Goal: Find specific page/section: Find specific page/section

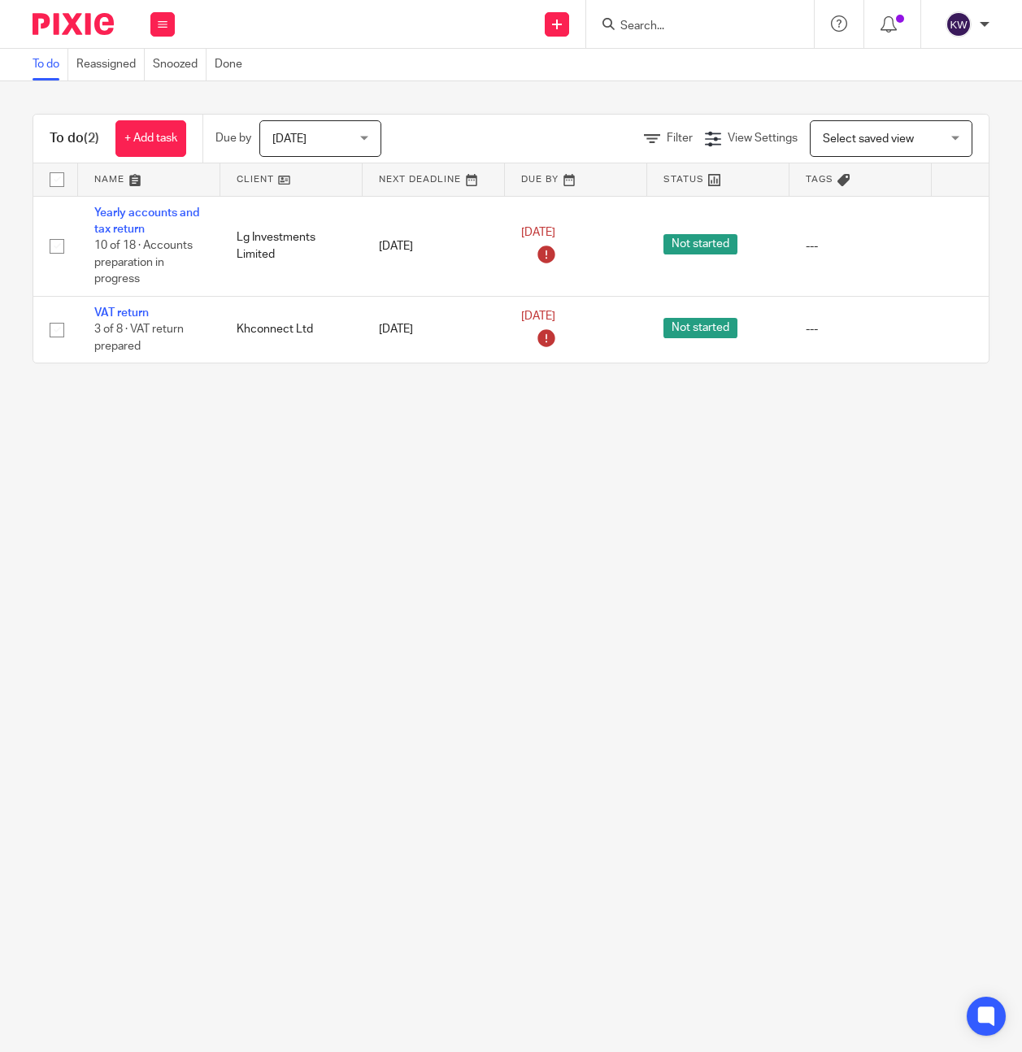
click at [680, 32] on input "Search" at bounding box center [692, 27] width 146 height 15
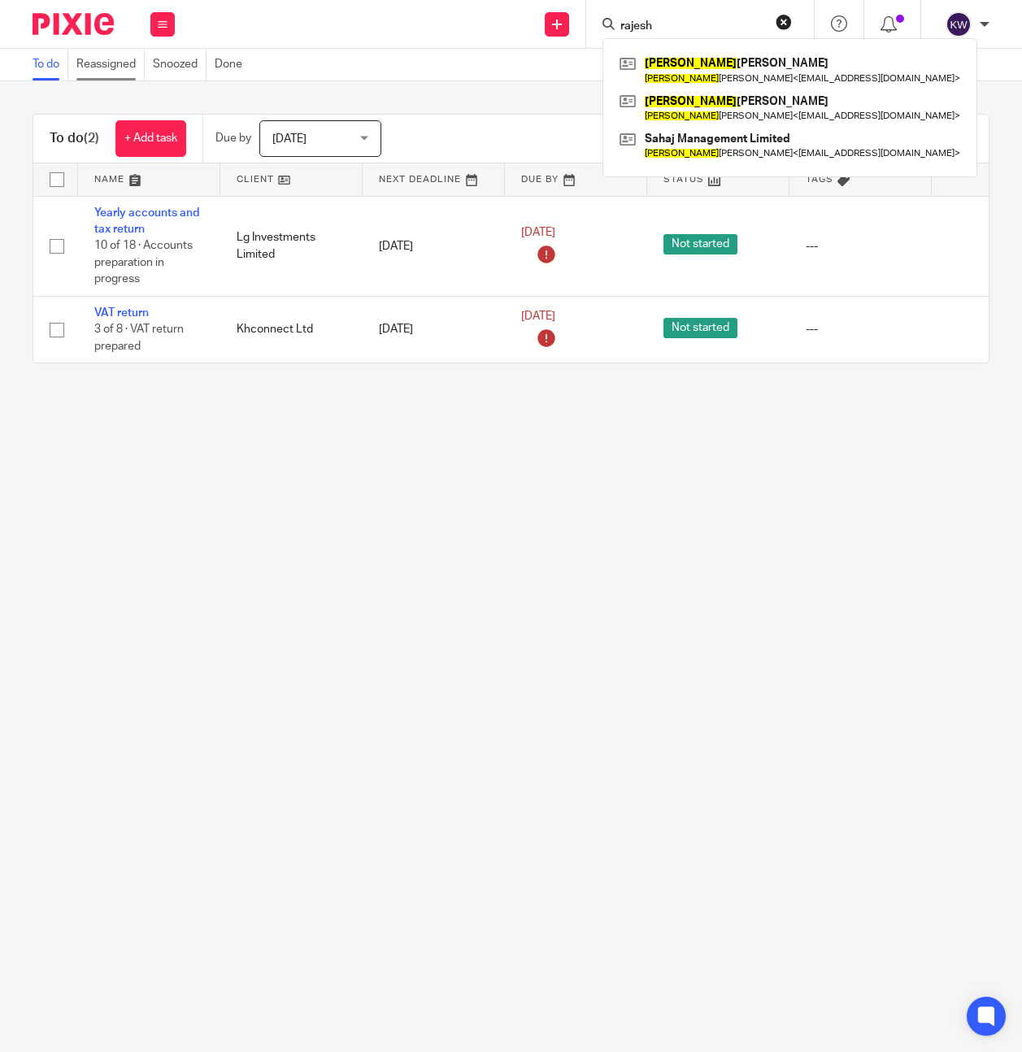
type input "rajesh"
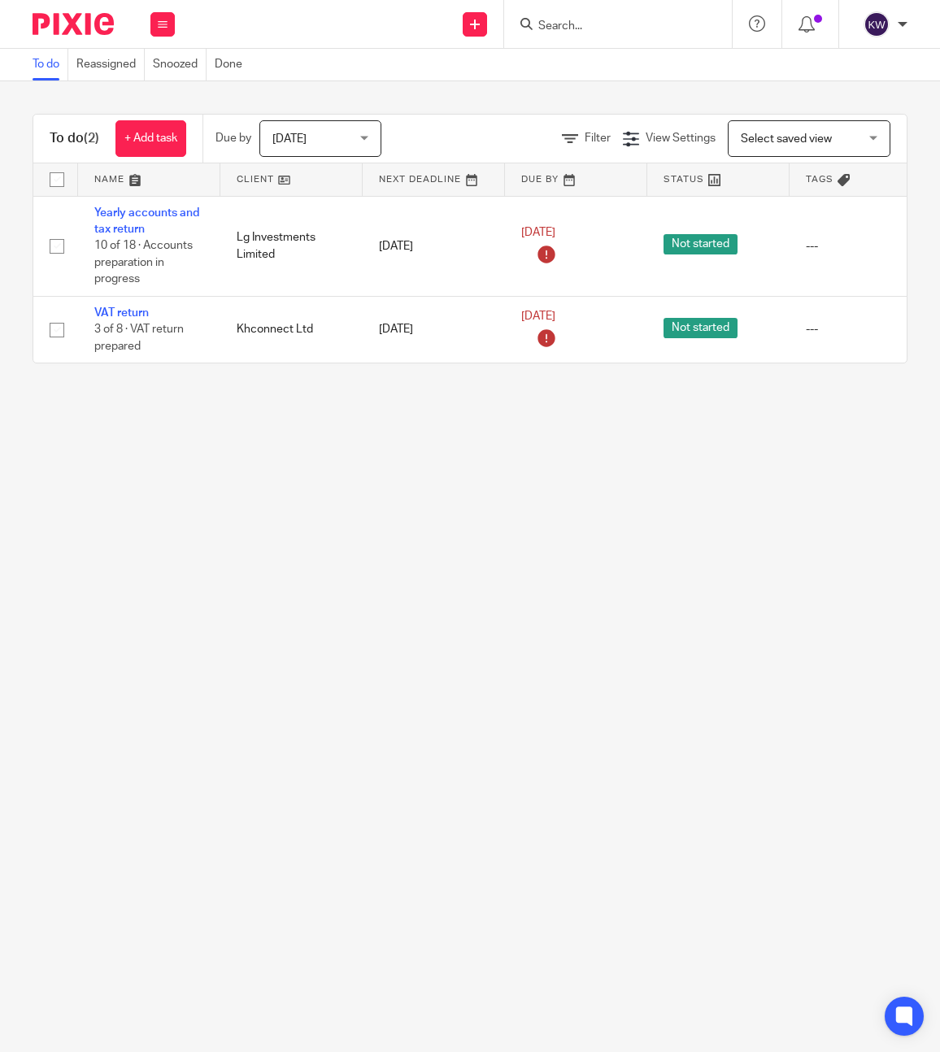
click at [618, 23] on input "Search" at bounding box center [610, 27] width 146 height 15
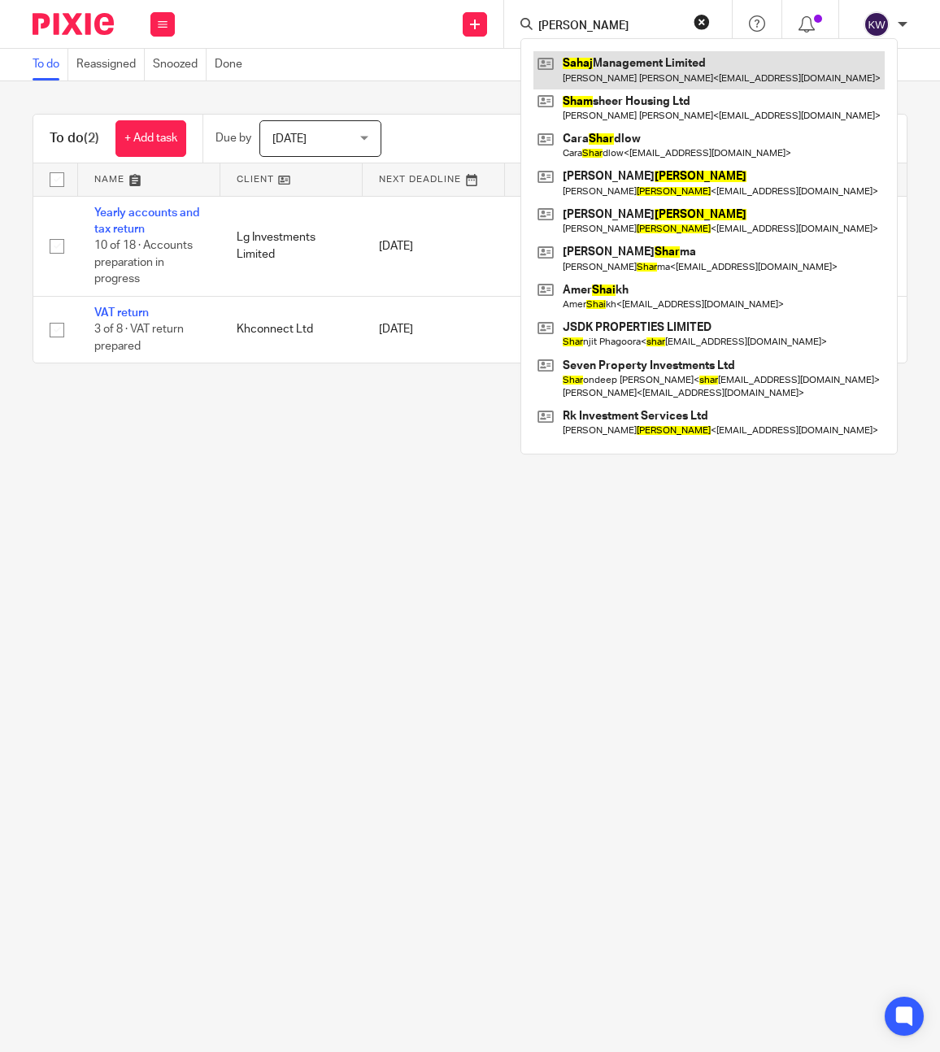
type input "shaj"
click at [623, 72] on link at bounding box center [709, 69] width 351 height 37
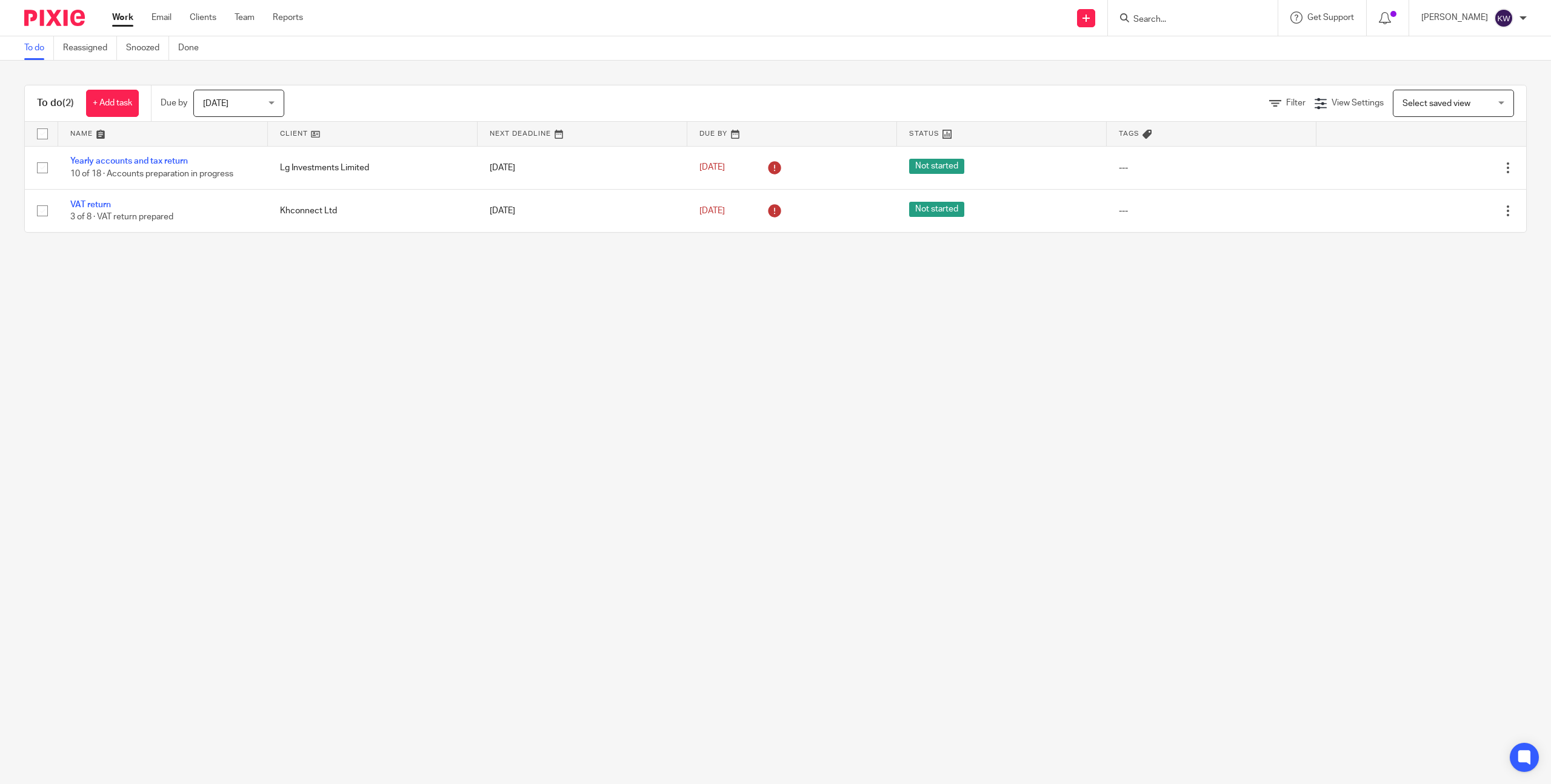
click at [1179, 23] on input "Search" at bounding box center [1187, 20] width 109 height 11
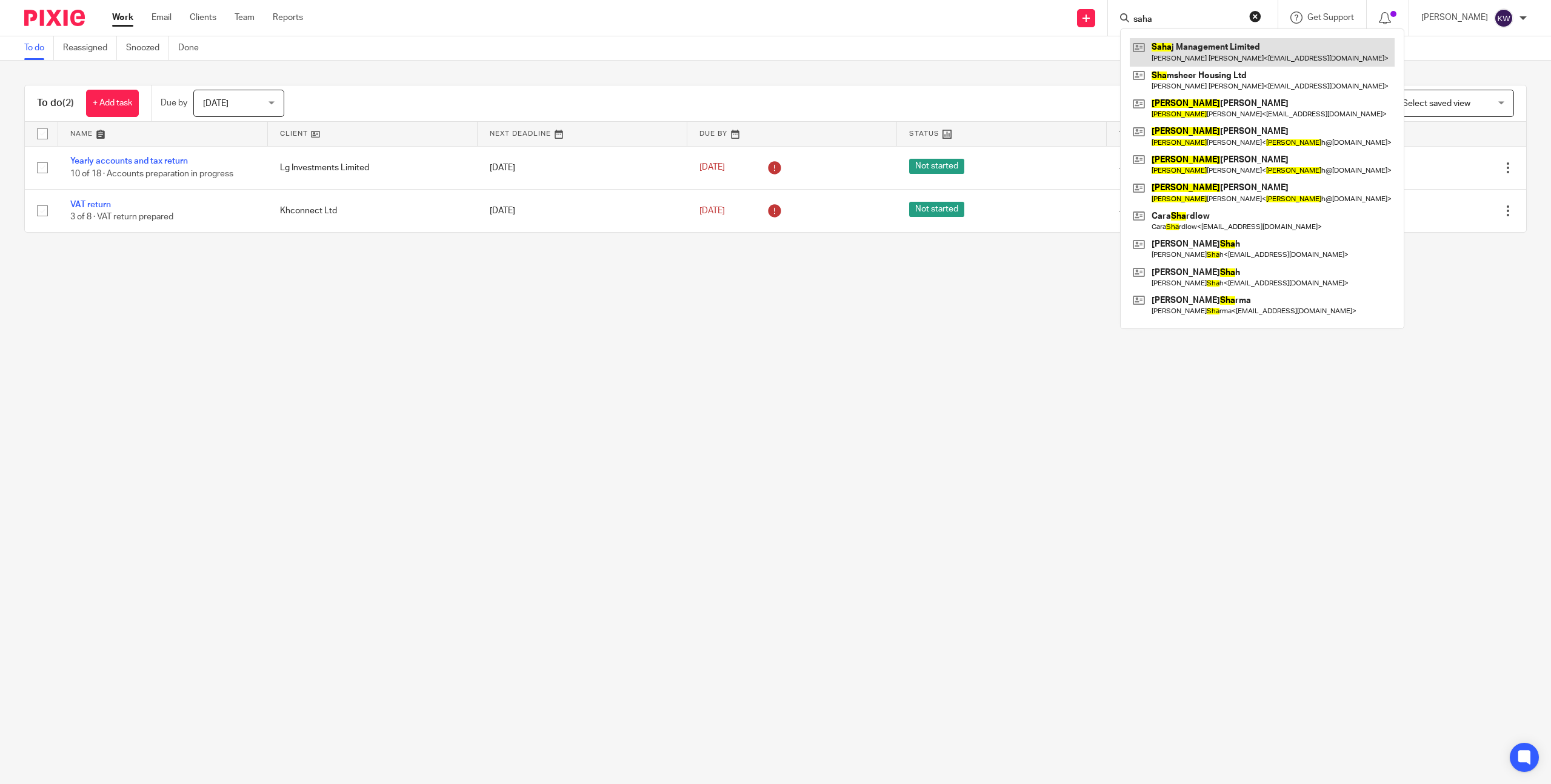
type input "saha"
click at [1216, 52] on link at bounding box center [1262, 51] width 265 height 28
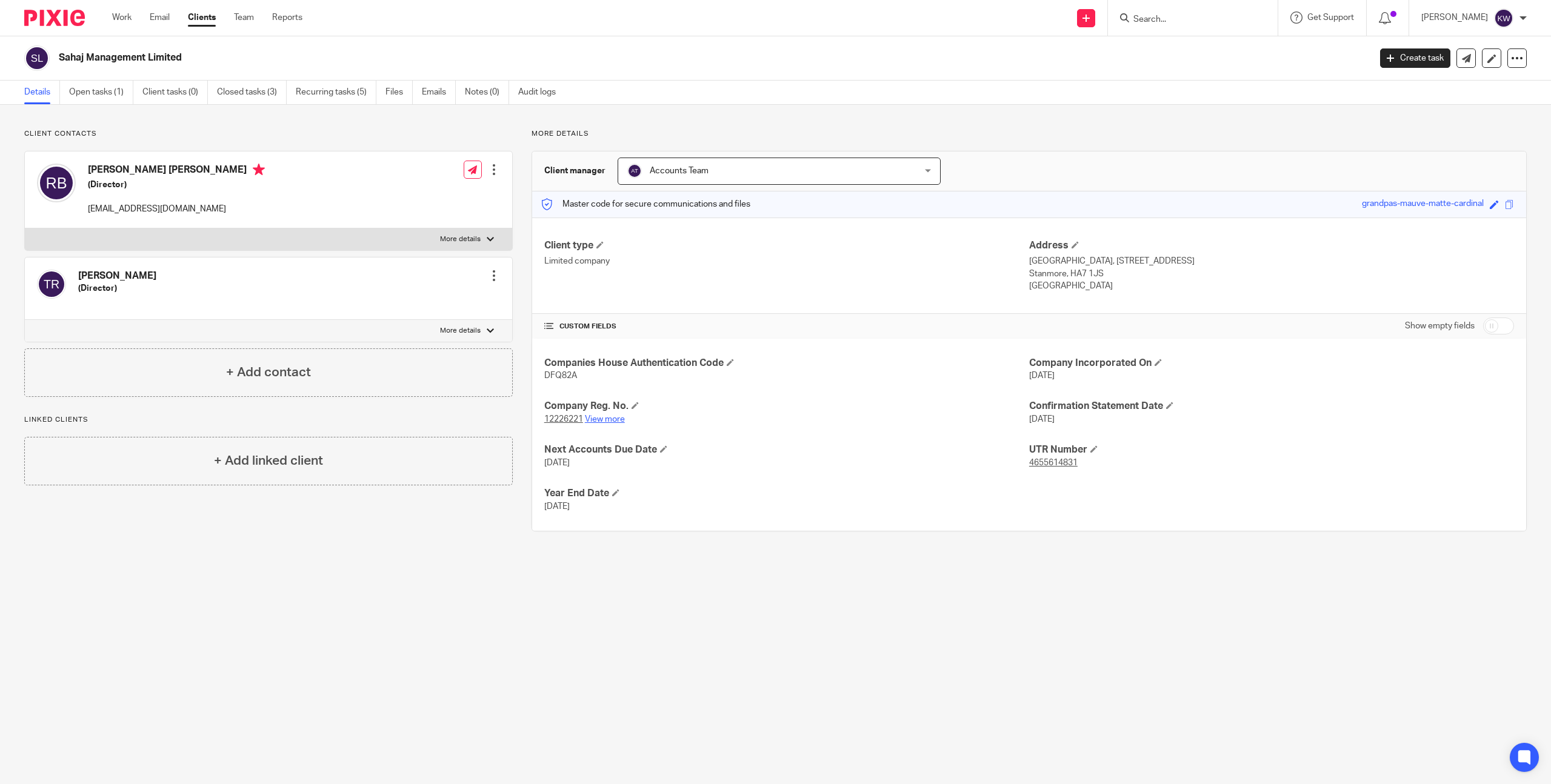
click at [618, 420] on link "View more" at bounding box center [605, 419] width 40 height 8
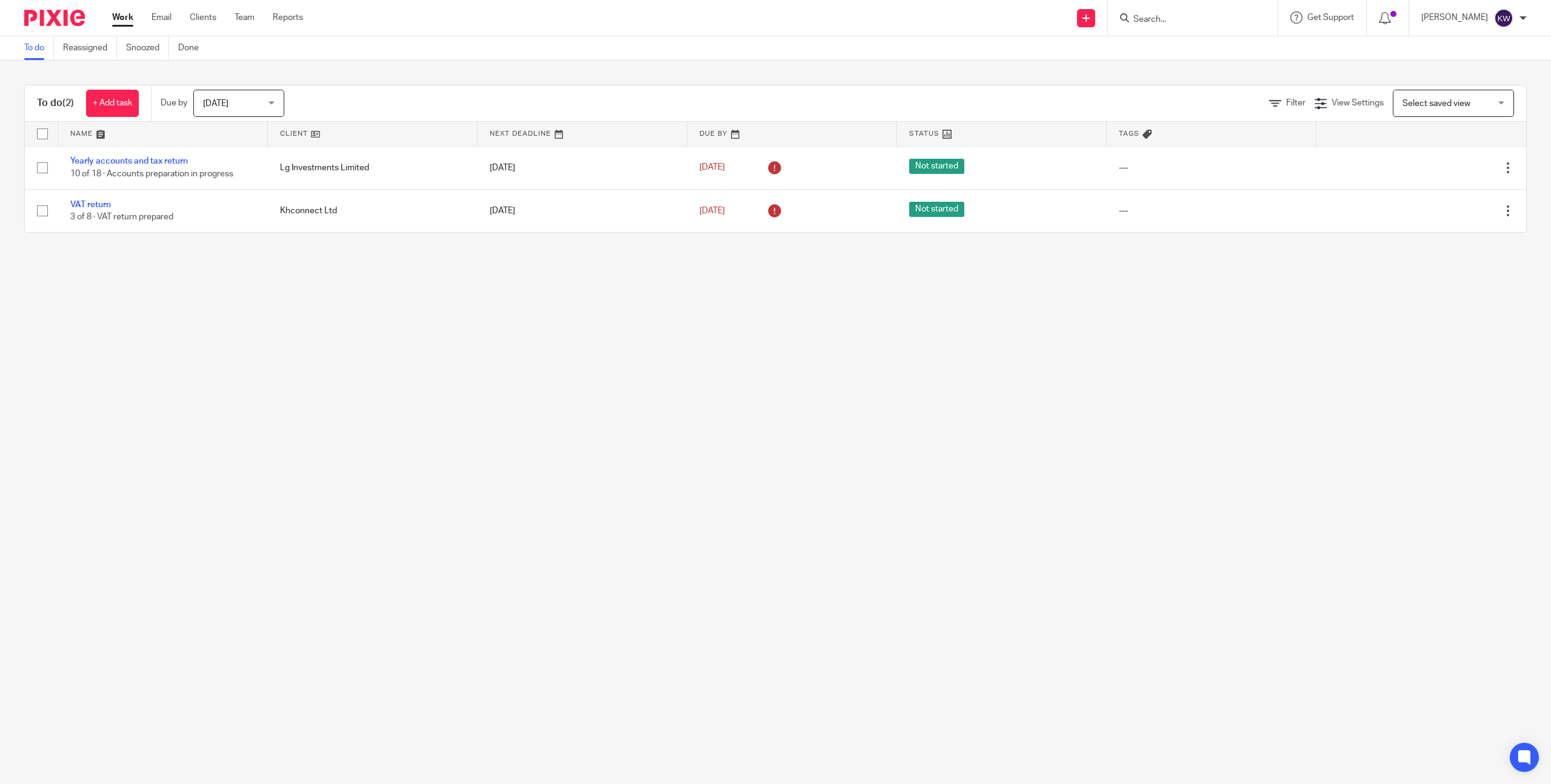
click at [1188, 25] on div at bounding box center [1193, 18] width 170 height 36
click at [1185, 22] on input "Search" at bounding box center [1187, 20] width 109 height 11
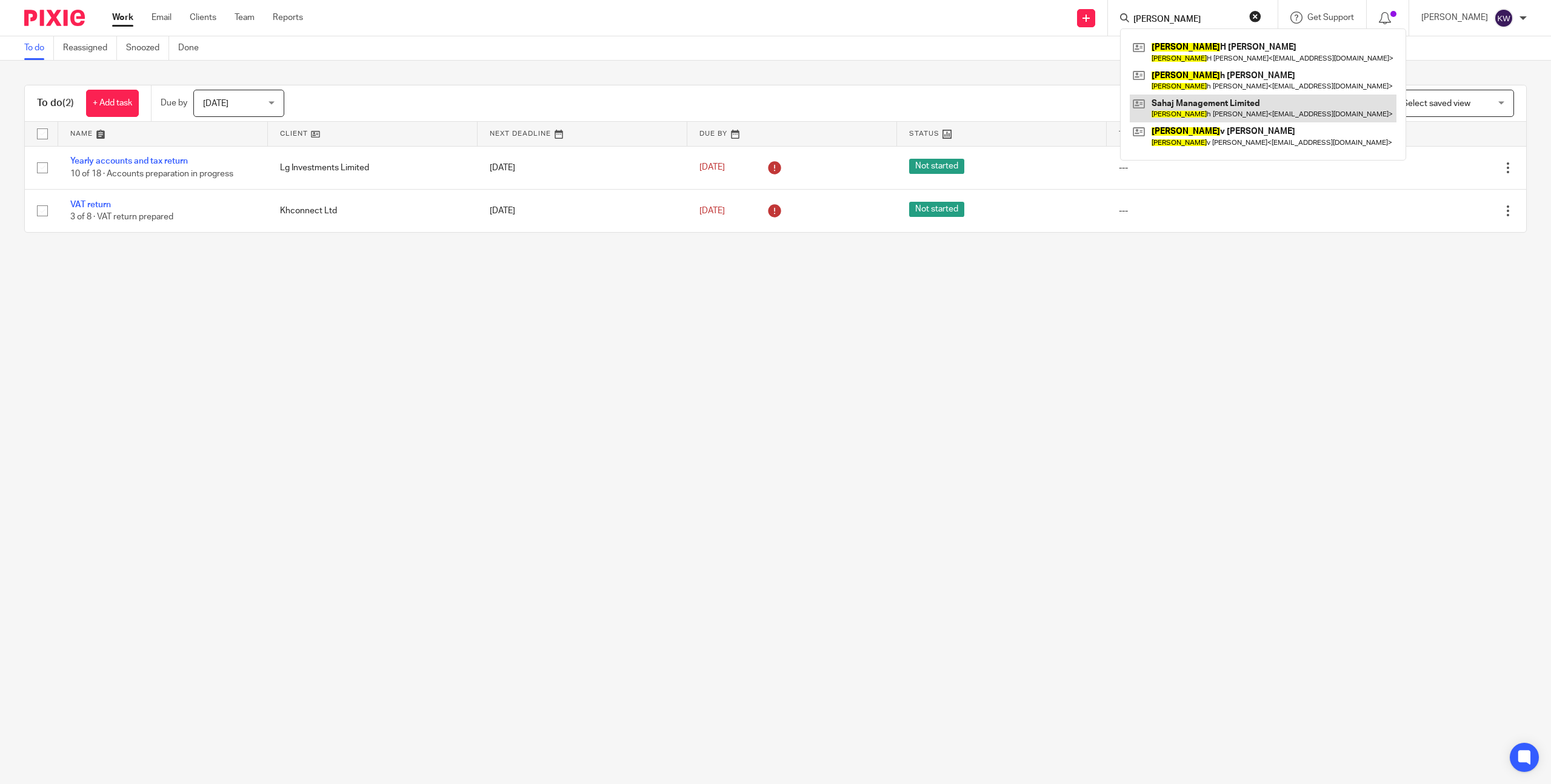
type input "rajes"
click at [1188, 110] on link at bounding box center [1263, 108] width 267 height 28
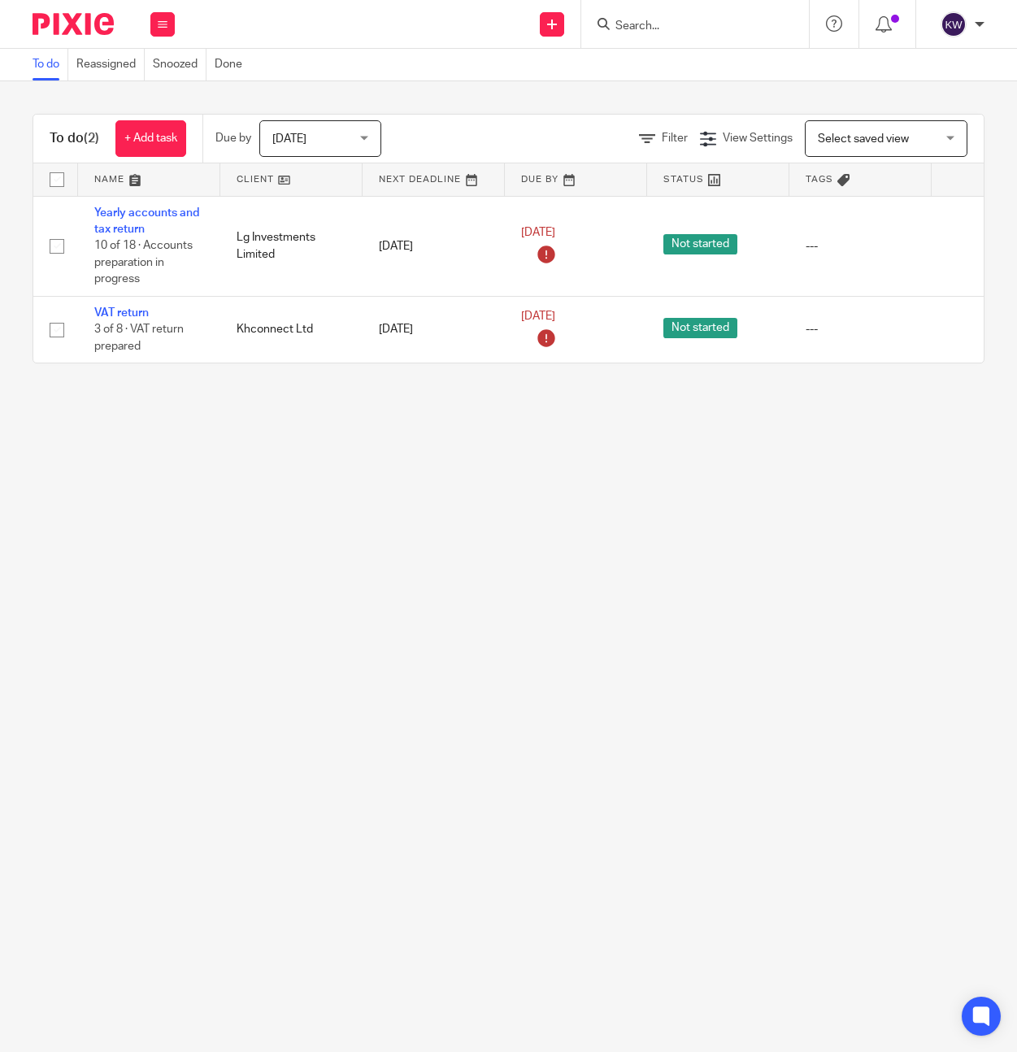
click at [680, 37] on div at bounding box center [696, 24] width 228 height 48
click at [677, 31] on input "Search" at bounding box center [687, 27] width 146 height 15
click at [652, 28] on input "rj" at bounding box center [687, 27] width 146 height 15
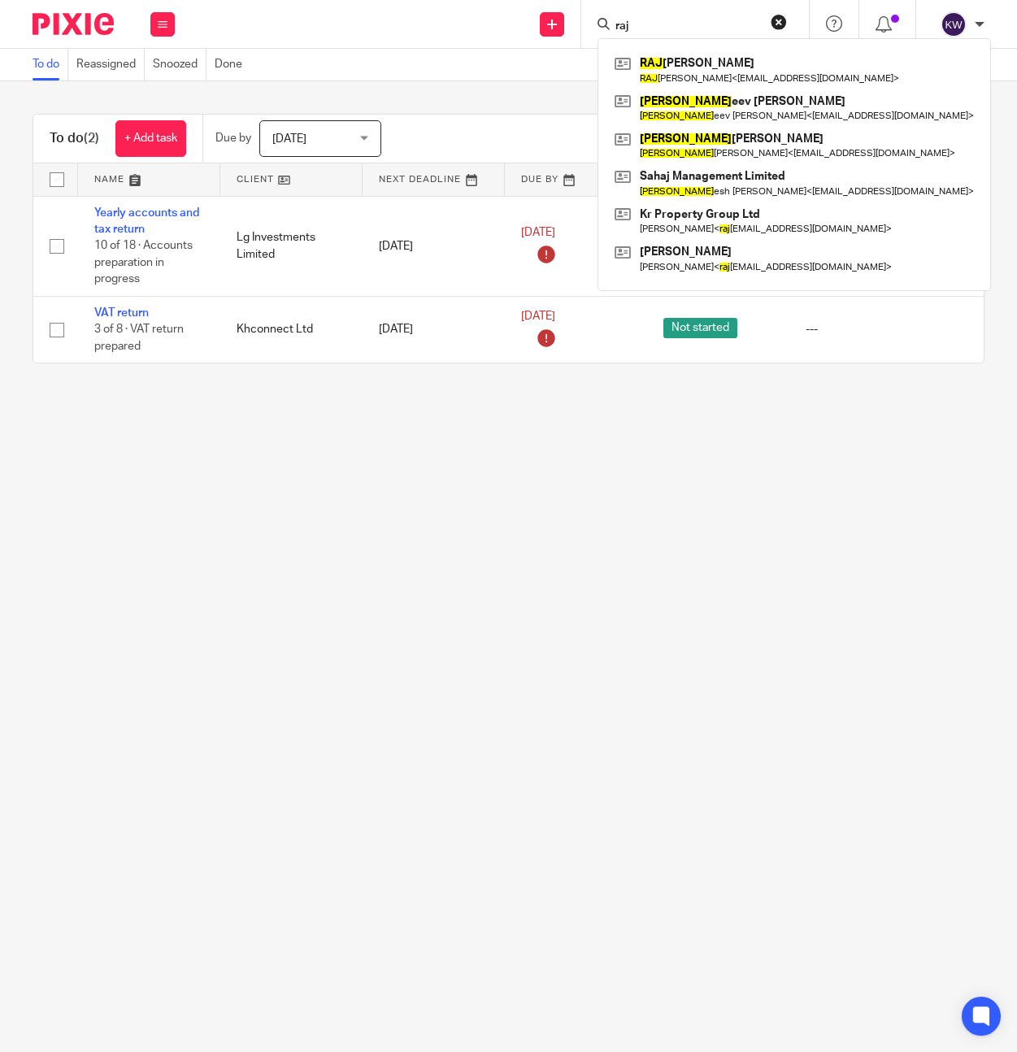
click at [622, 20] on input "raj" at bounding box center [687, 27] width 146 height 15
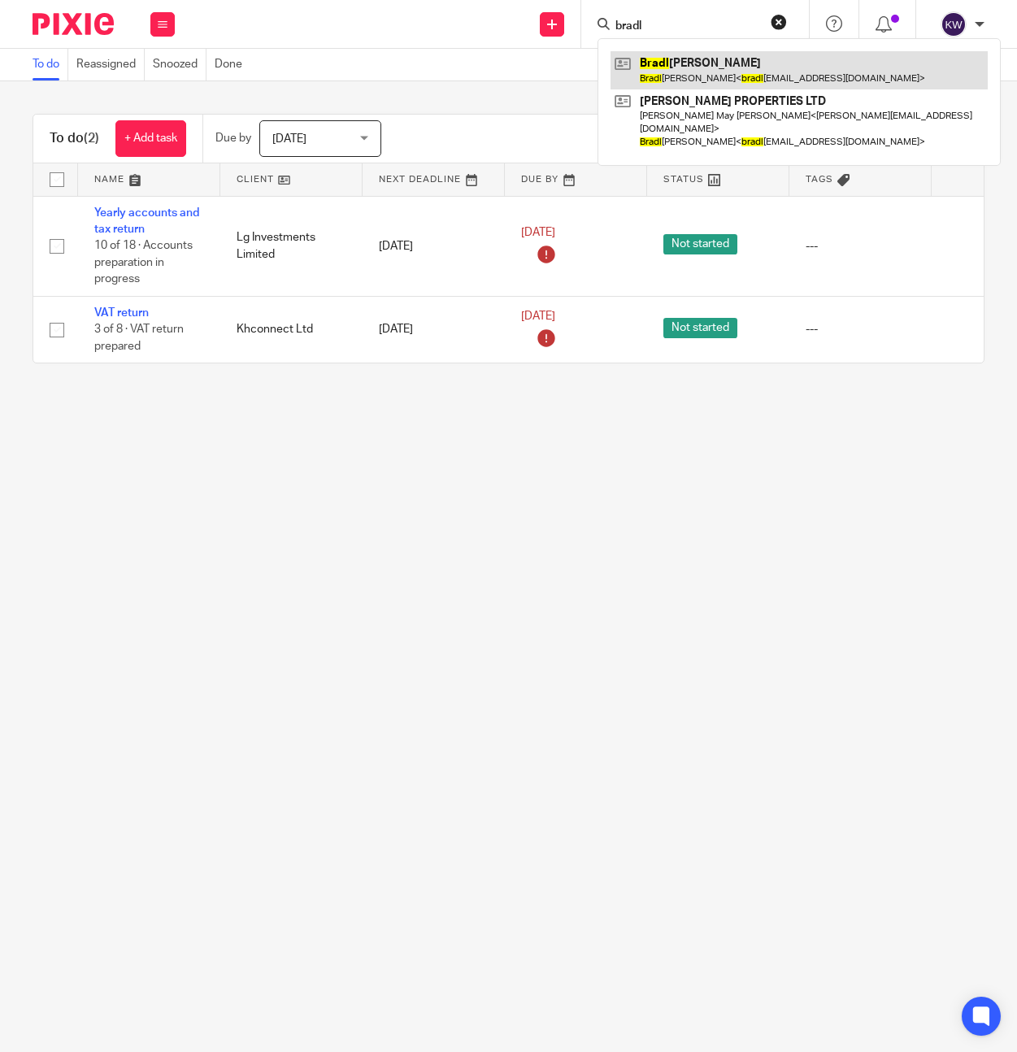
type input "bradl"
click at [681, 79] on link at bounding box center [799, 69] width 377 height 37
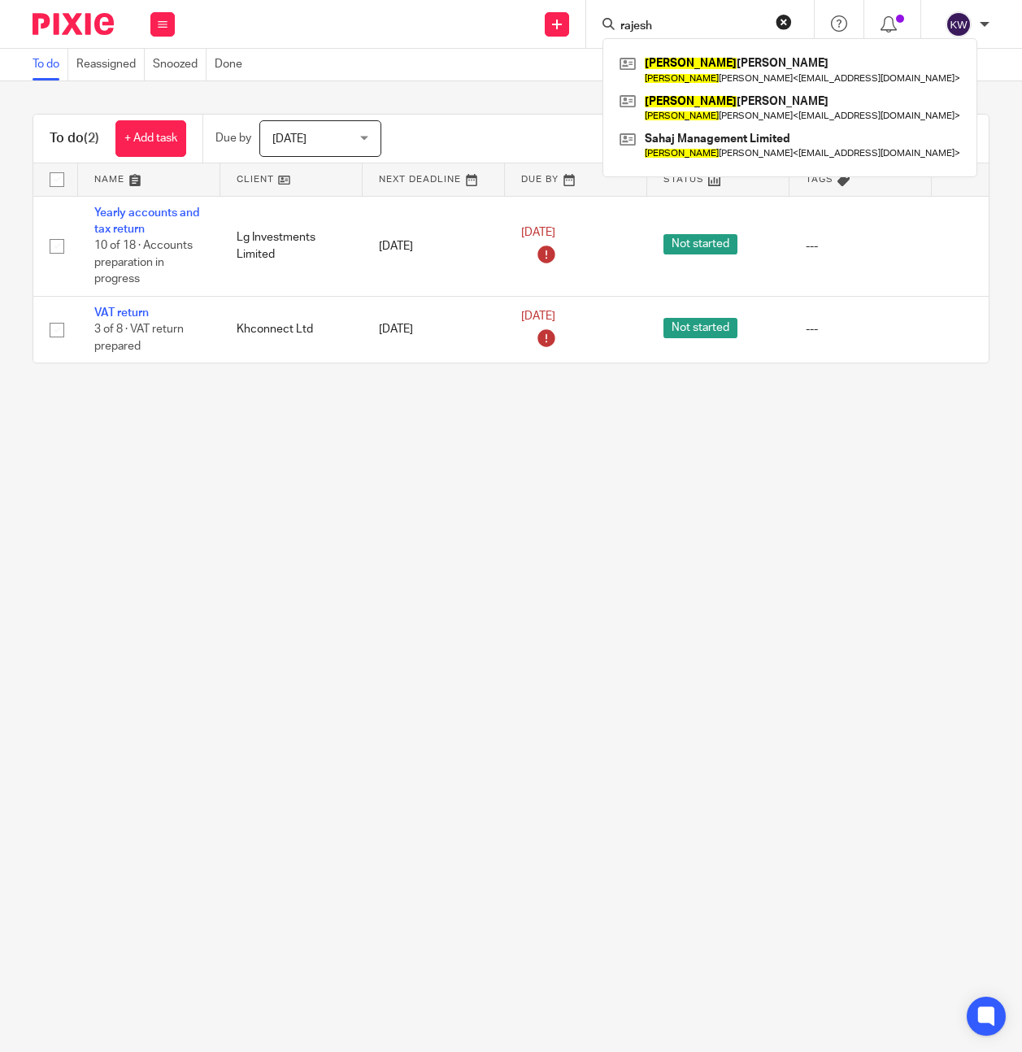
click at [670, 7] on div "[PERSON_NAME] [PERSON_NAME] [PERSON_NAME] < [EMAIL_ADDRESS][DOMAIN_NAME] > [PER…" at bounding box center [700, 24] width 228 height 48
click at [668, 17] on form "rajesh" at bounding box center [705, 24] width 173 height 20
click at [668, 20] on input "rajesh" at bounding box center [692, 27] width 146 height 15
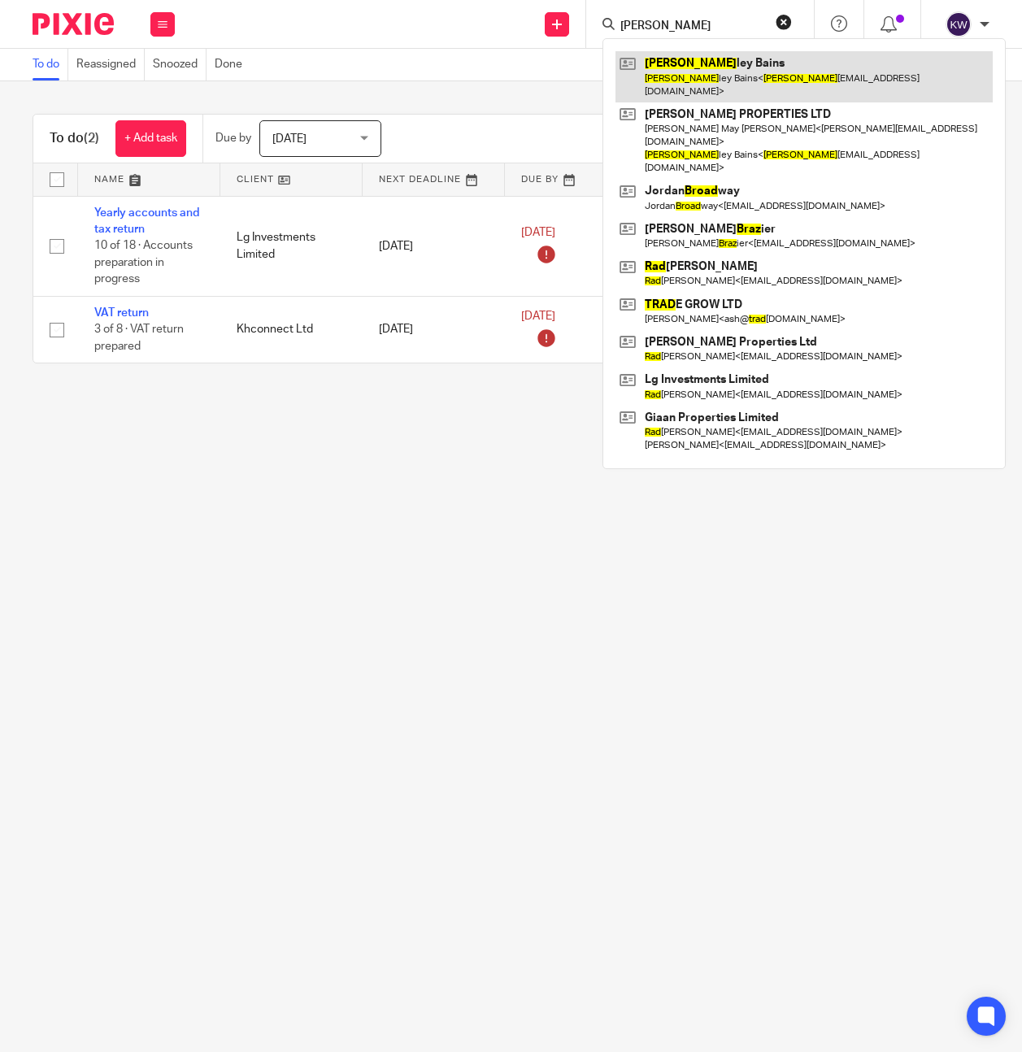
type input "[PERSON_NAME]"
click at [688, 63] on link at bounding box center [804, 76] width 377 height 50
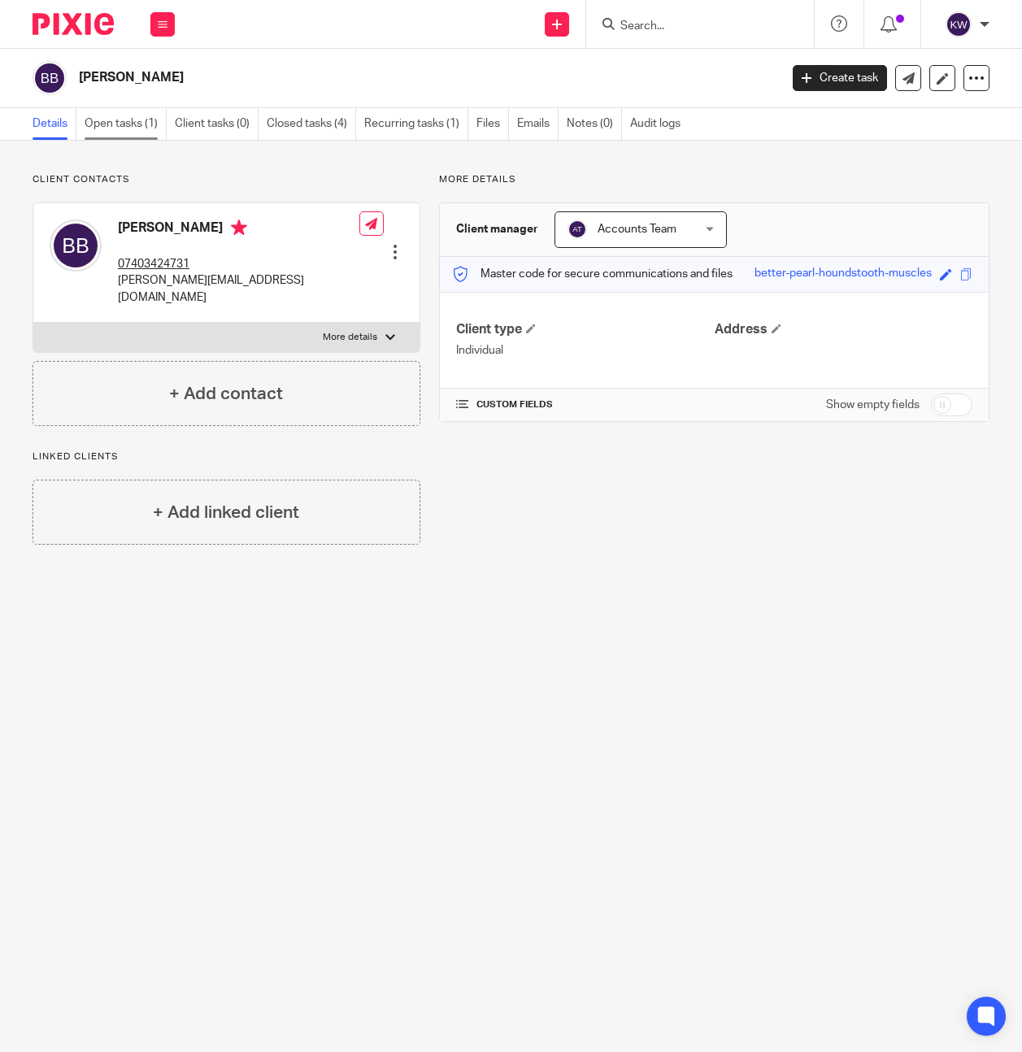
click at [111, 120] on link "Open tasks (1)" at bounding box center [126, 124] width 82 height 32
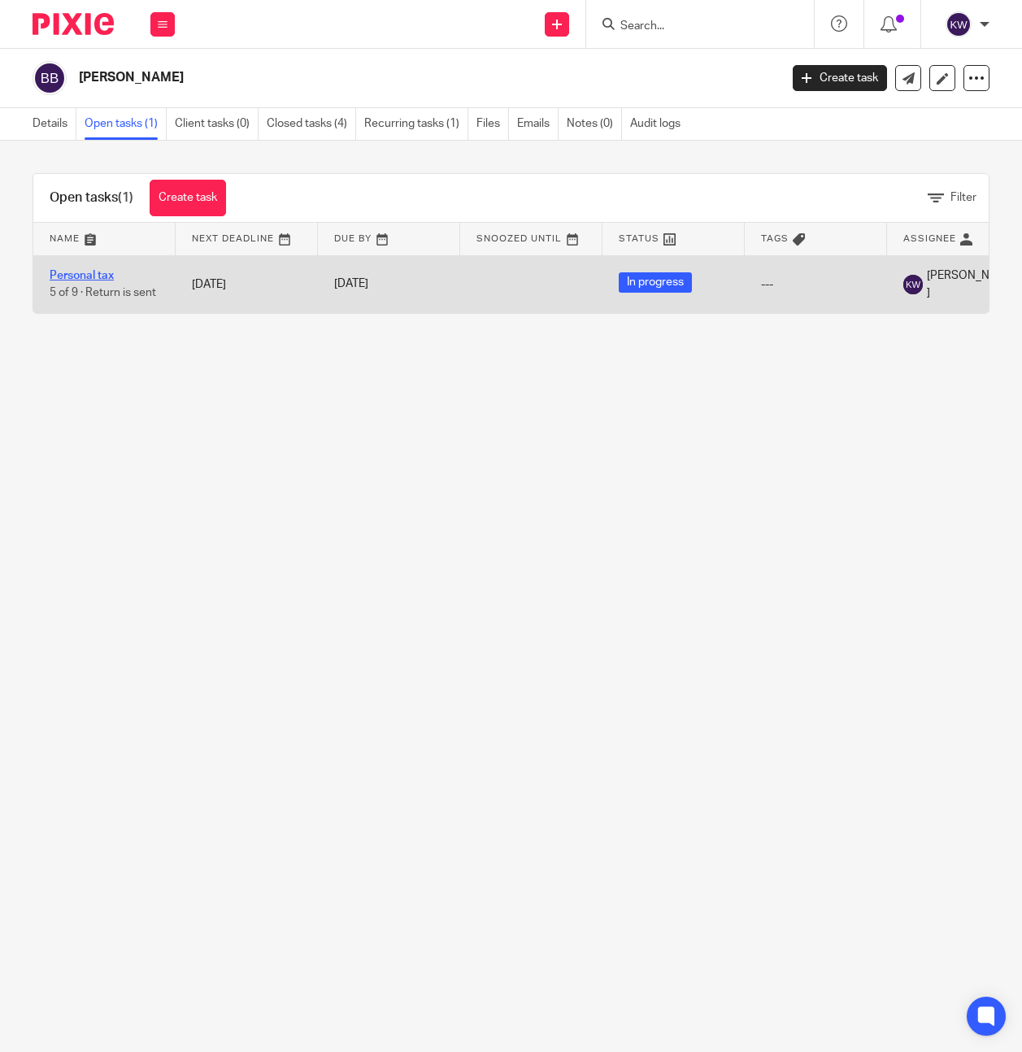
click at [71, 274] on link "Personal tax" at bounding box center [82, 275] width 64 height 11
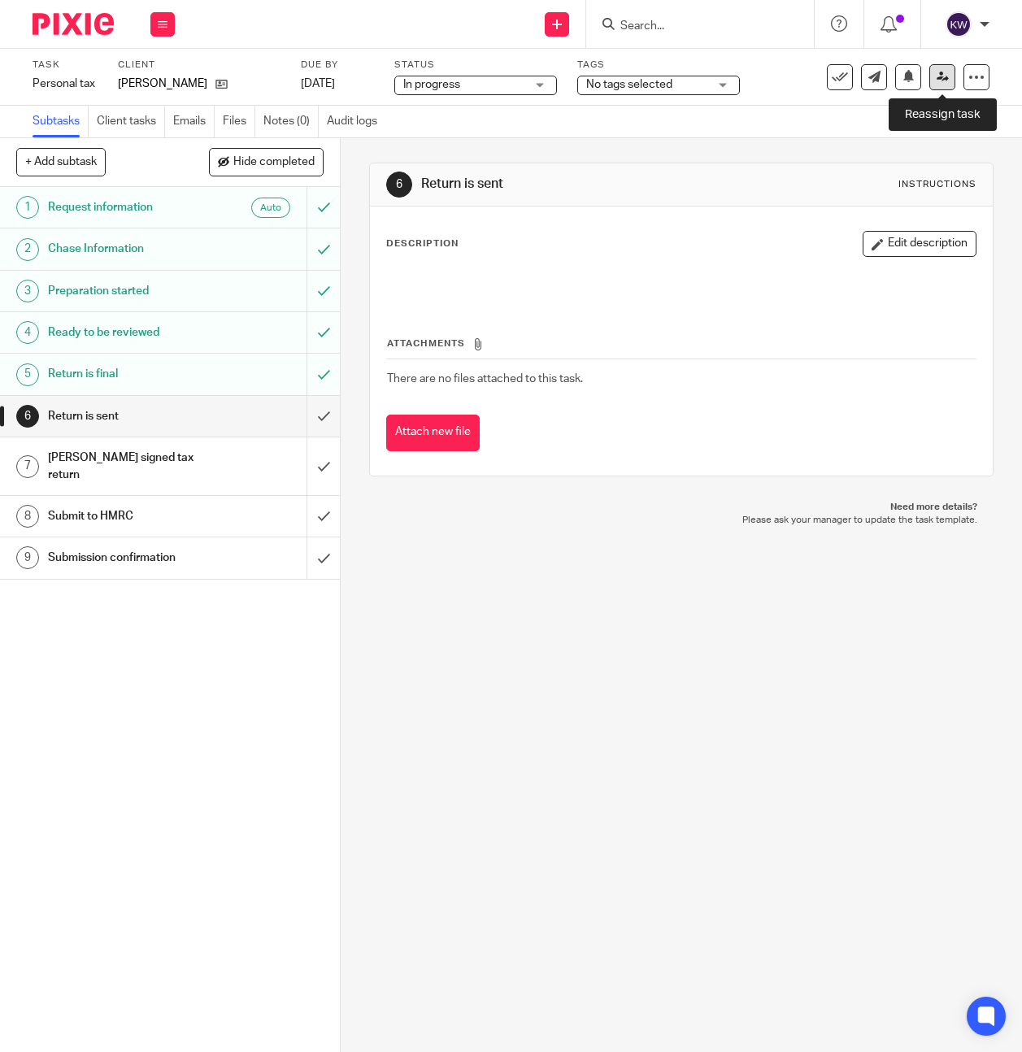
click at [937, 78] on icon at bounding box center [943, 77] width 12 height 12
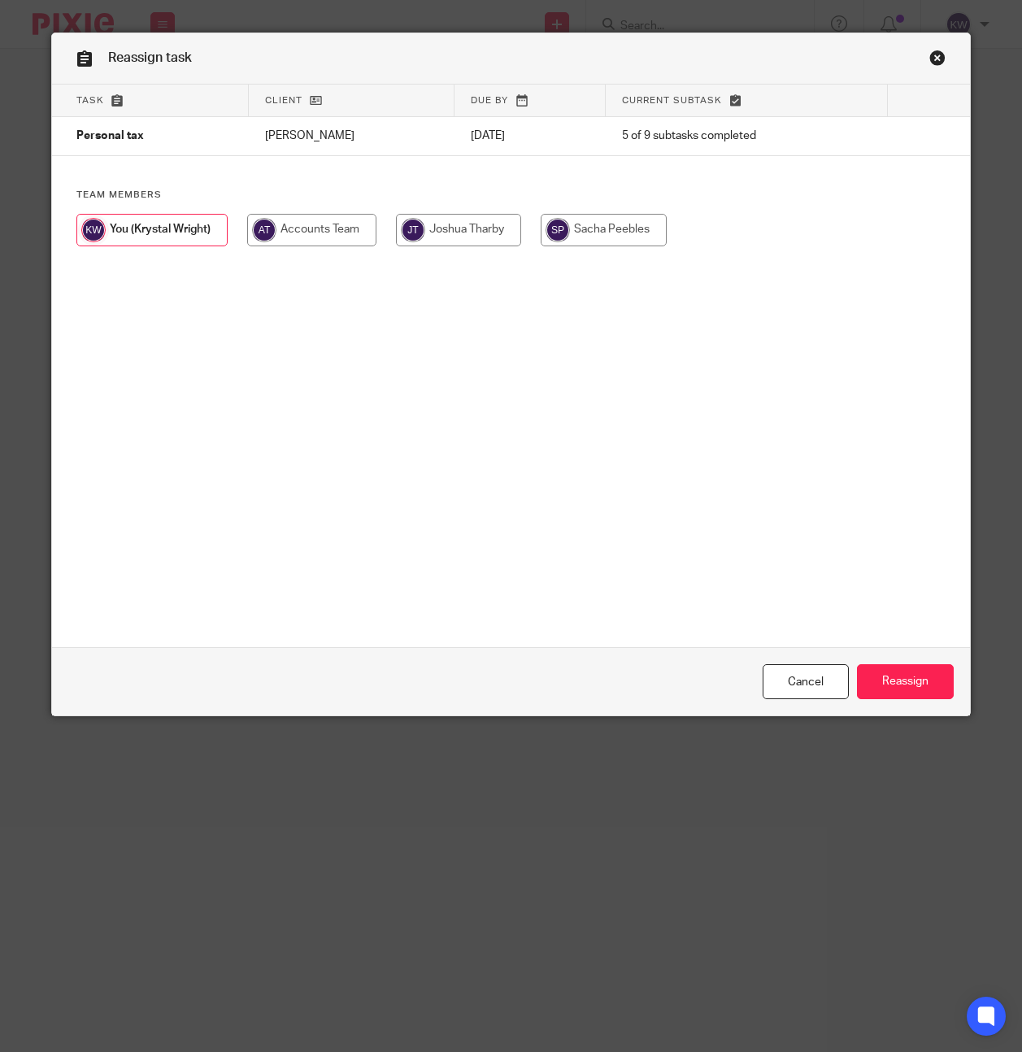
click at [521, 221] on input "radio" at bounding box center [458, 230] width 125 height 33
radio input "true"
click at [552, 228] on input "radio" at bounding box center [605, 230] width 126 height 33
radio input "true"
drag, startPoint x: 913, startPoint y: 680, endPoint x: 791, endPoint y: 686, distance: 122.1
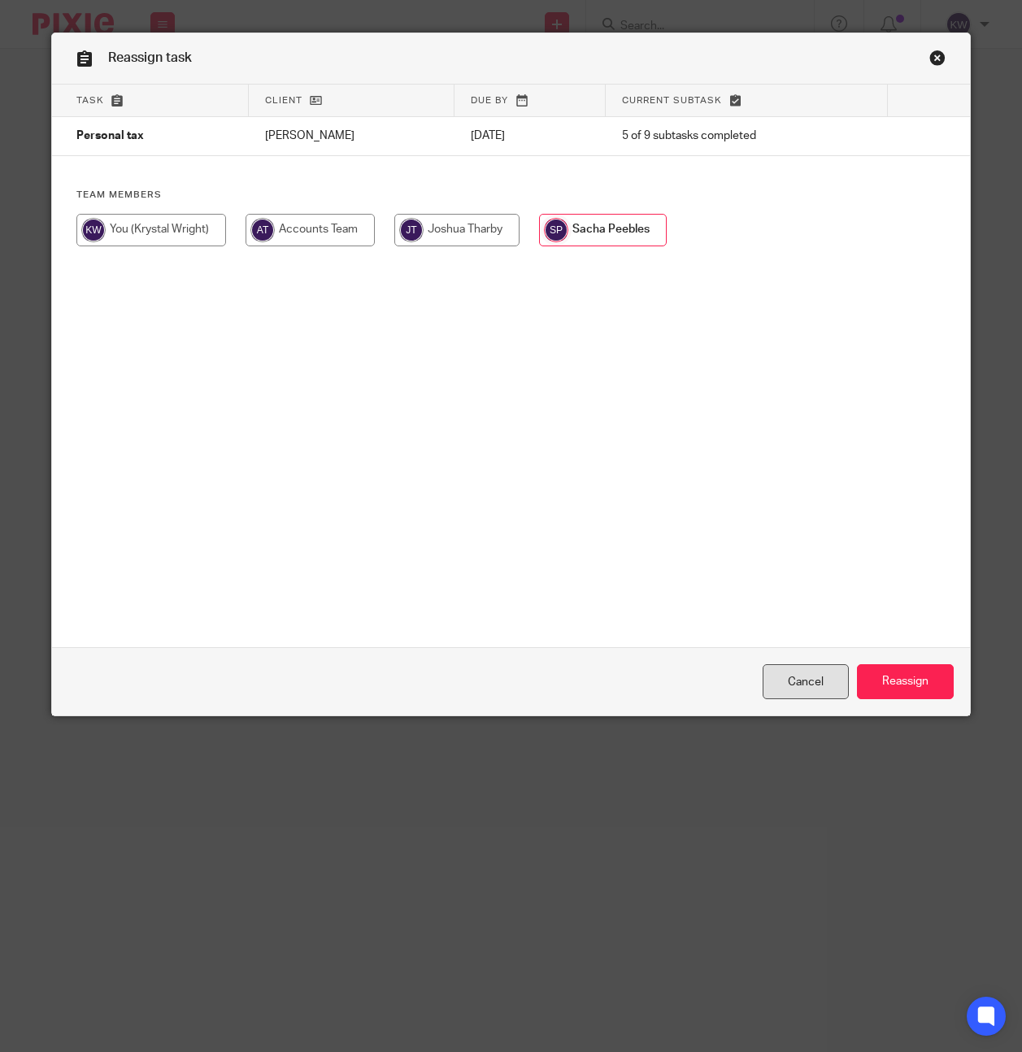
click at [913, 680] on input "Reassign" at bounding box center [905, 681] width 97 height 35
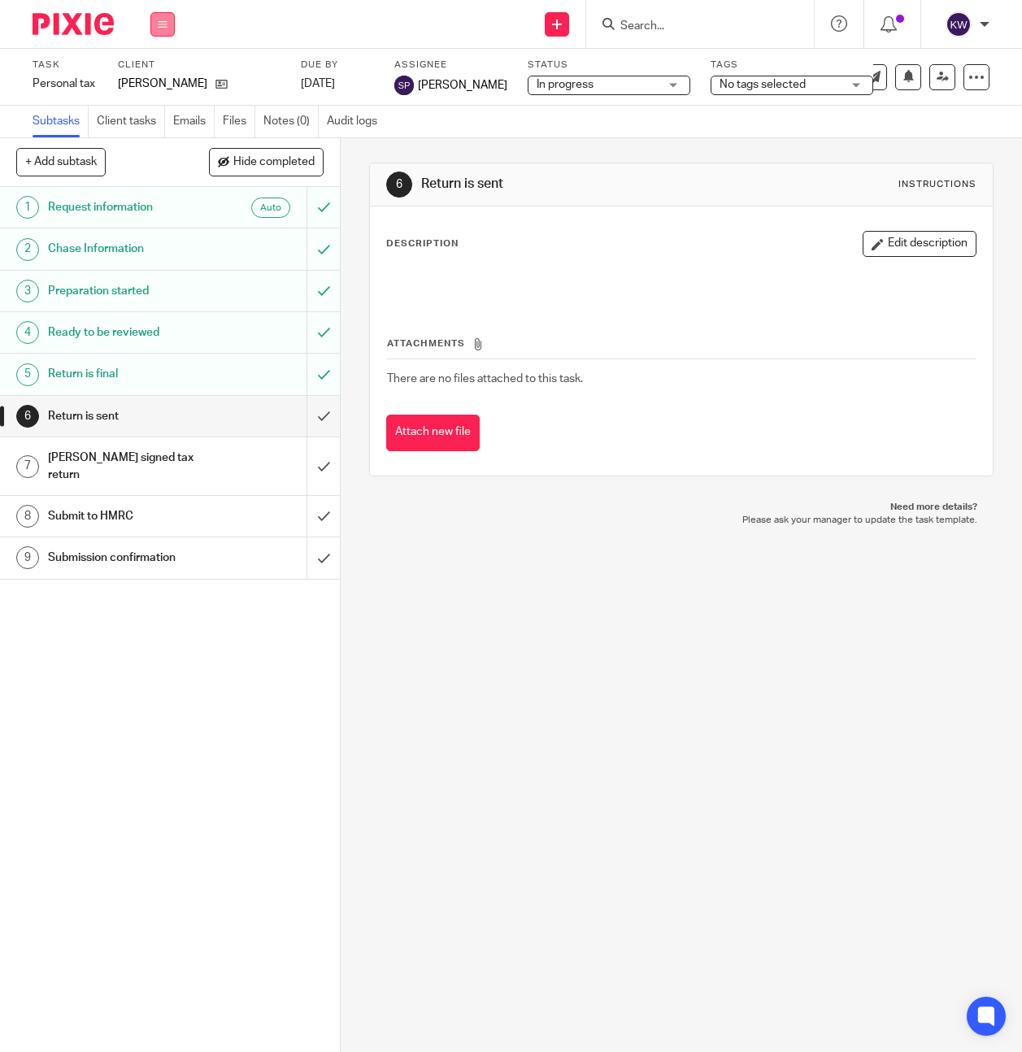
click at [162, 28] on icon at bounding box center [163, 25] width 10 height 10
click at [165, 149] on link "Team" at bounding box center [154, 147] width 27 height 11
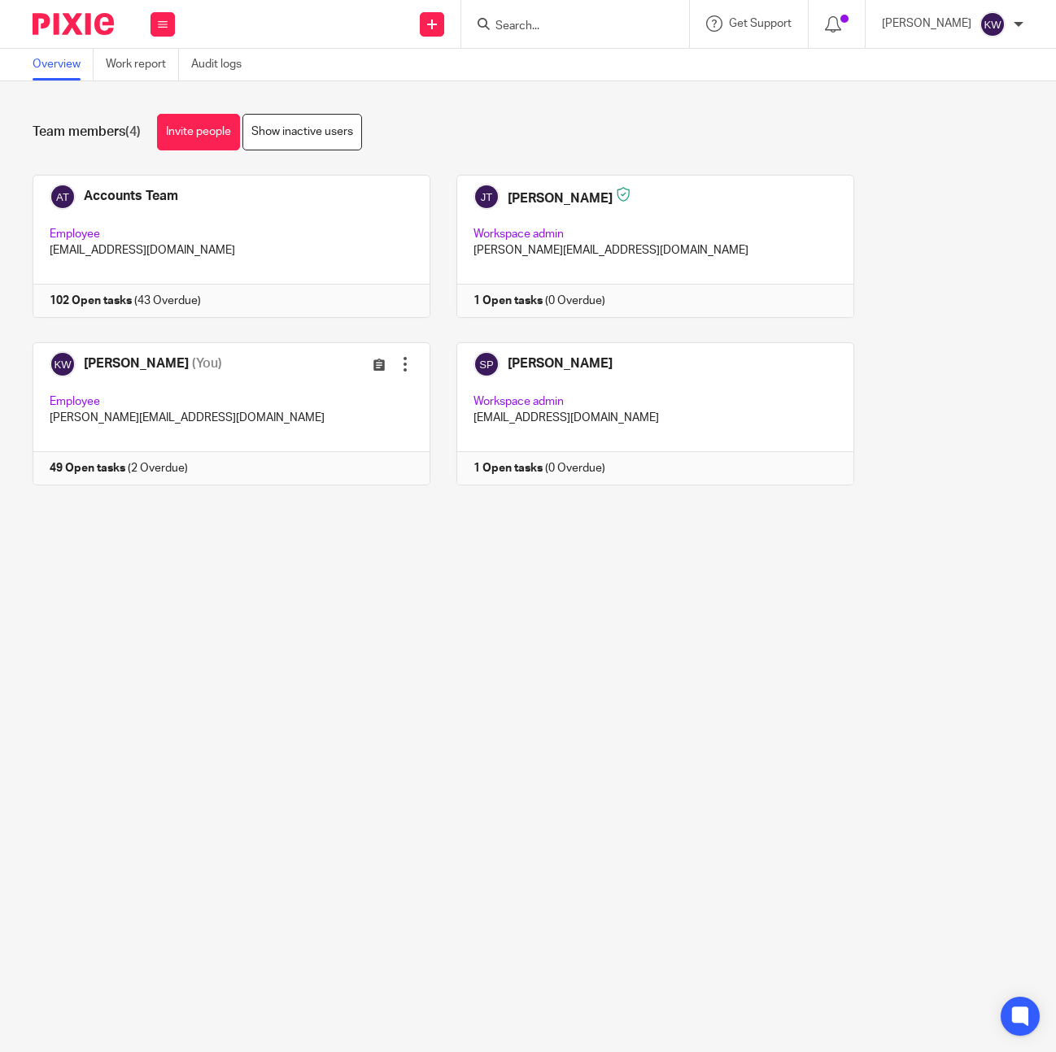
drag, startPoint x: 567, startPoint y: 9, endPoint x: 563, endPoint y: 20, distance: 12.1
click at [564, 16] on div at bounding box center [575, 24] width 228 height 48
click at [562, 22] on input "Search" at bounding box center [567, 27] width 146 height 15
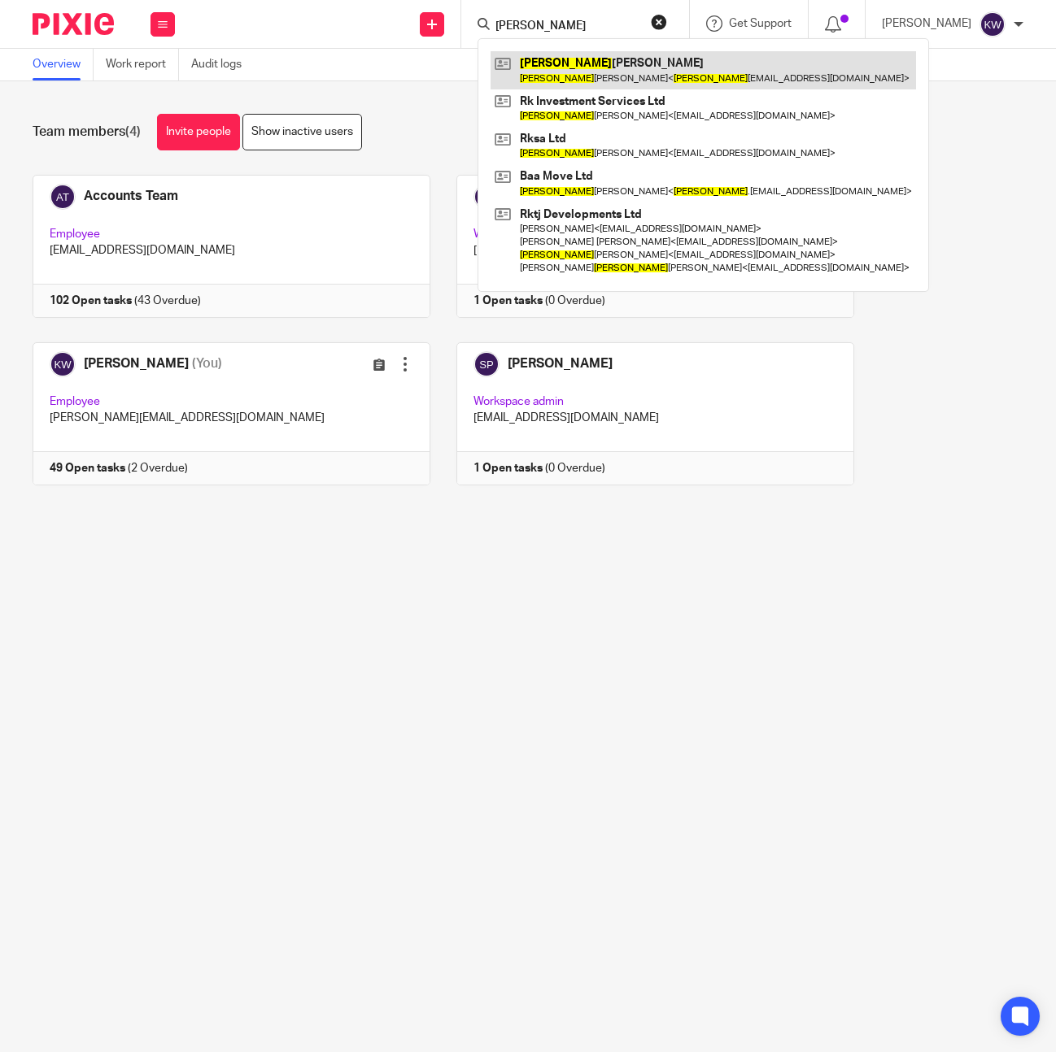
type input "[PERSON_NAME]"
click at [582, 65] on link at bounding box center [702, 69] width 425 height 37
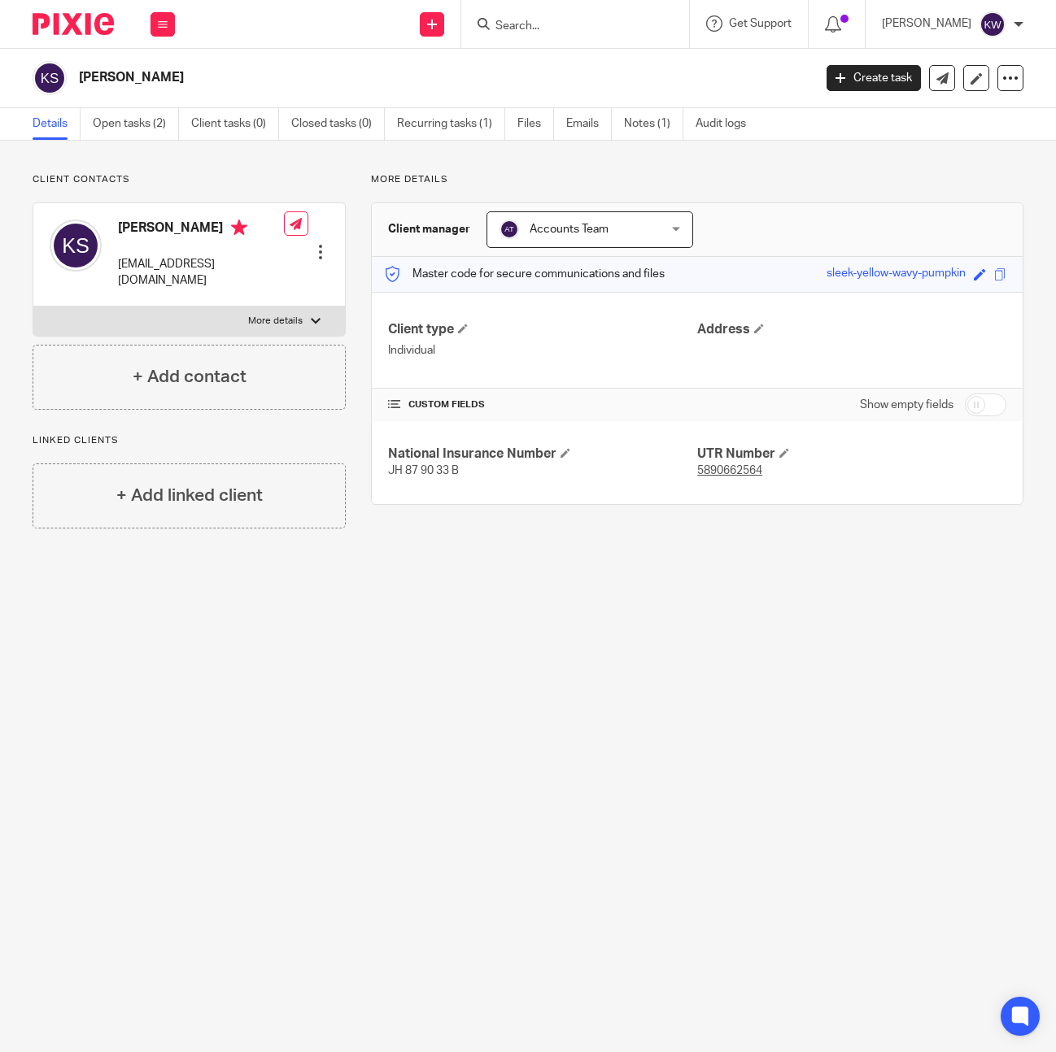
click at [621, 129] on ul "Details Open tasks (2) Client tasks (0) Closed tasks (0) Recurring tasks (1) Fi…" at bounding box center [402, 124] width 738 height 32
click at [634, 130] on link "Notes (1)" at bounding box center [653, 124] width 59 height 32
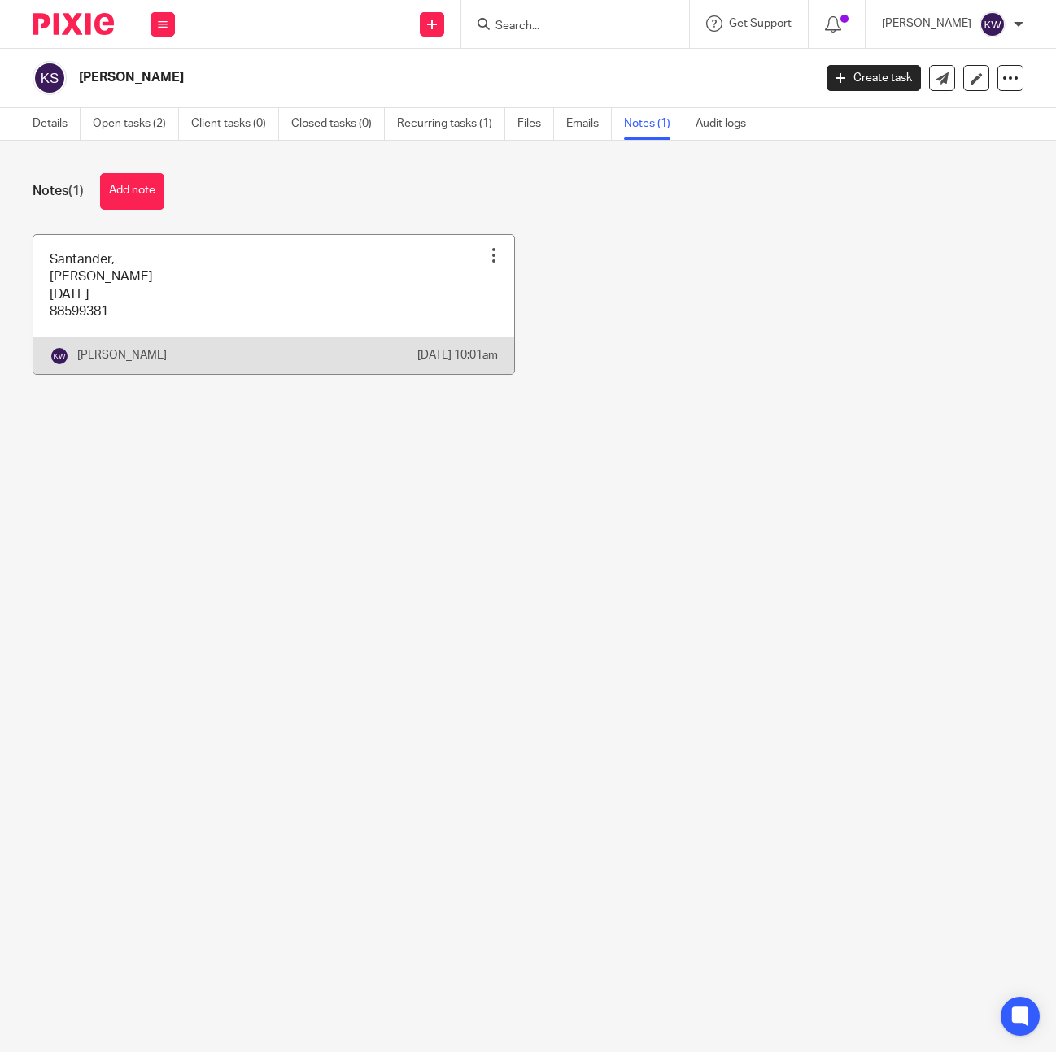
click at [209, 301] on link at bounding box center [273, 304] width 481 height 139
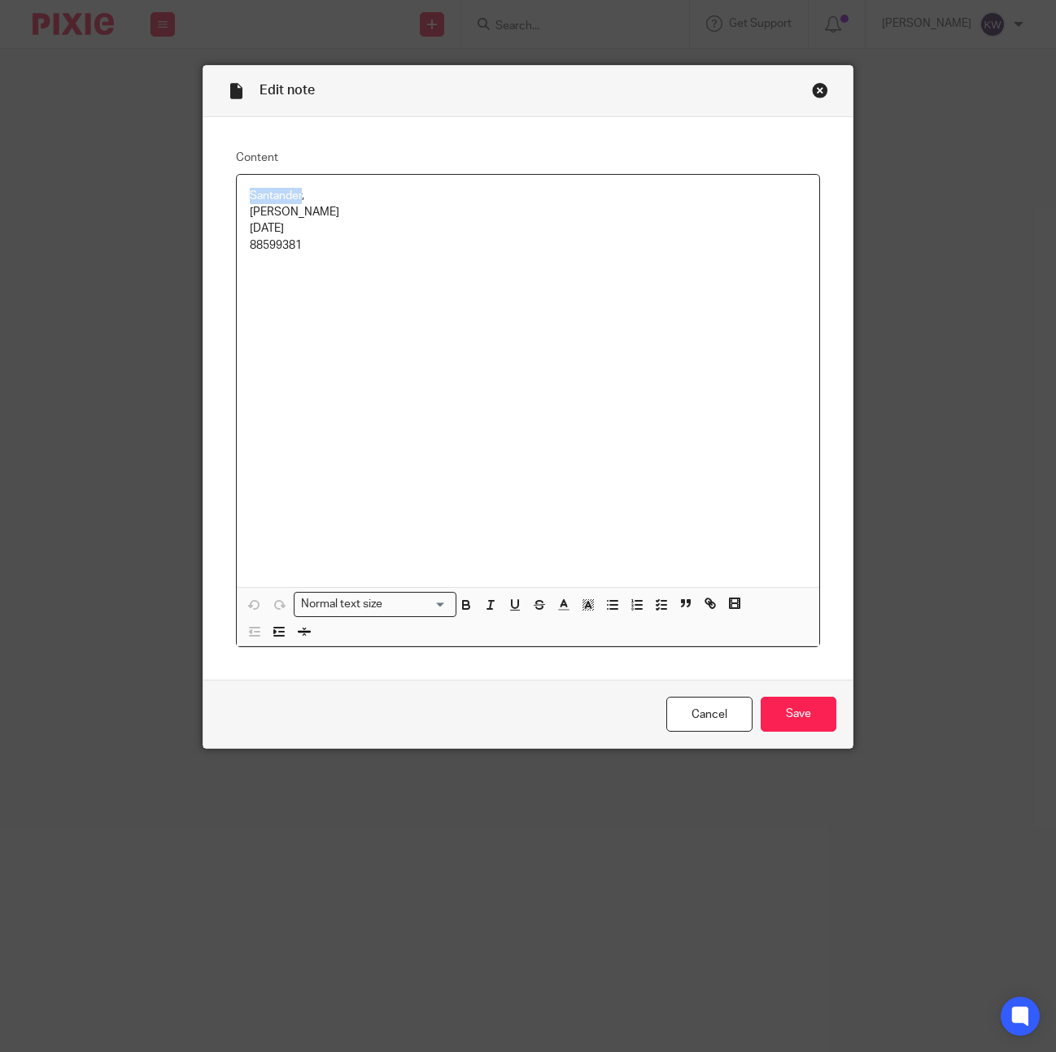
drag, startPoint x: 302, startPoint y: 198, endPoint x: 245, endPoint y: 197, distance: 57.0
click at [245, 197] on div "Santander, Khilan Shah 09-01-28 88599381" at bounding box center [528, 381] width 582 height 412
copy p "Santander"
drag, startPoint x: 316, startPoint y: 213, endPoint x: 239, endPoint y: 211, distance: 76.5
click at [239, 211] on div "Santander, Khilan Shah 09-01-28 88599381" at bounding box center [528, 381] width 582 height 412
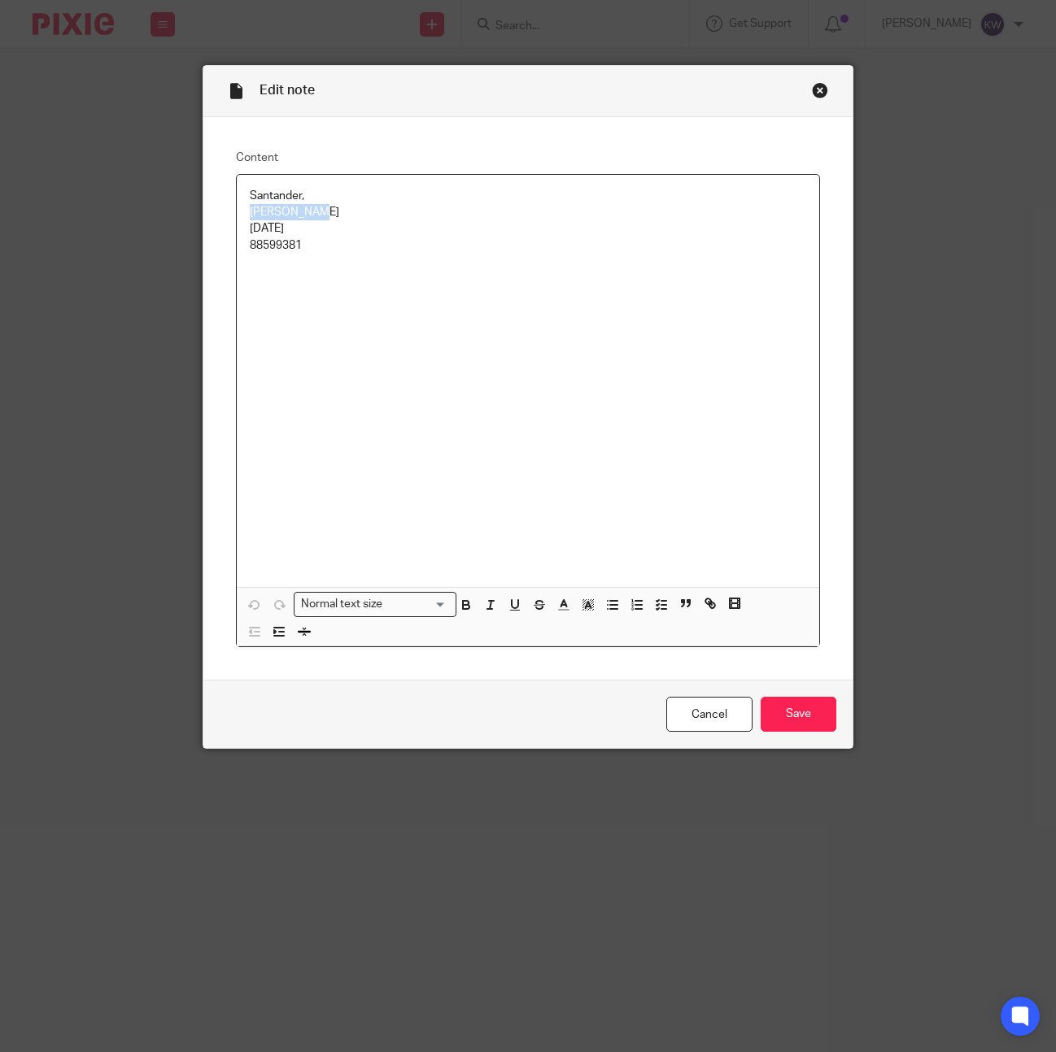
copy p "[PERSON_NAME]"
click at [818, 93] on div "Close this dialog window" at bounding box center [820, 90] width 16 height 16
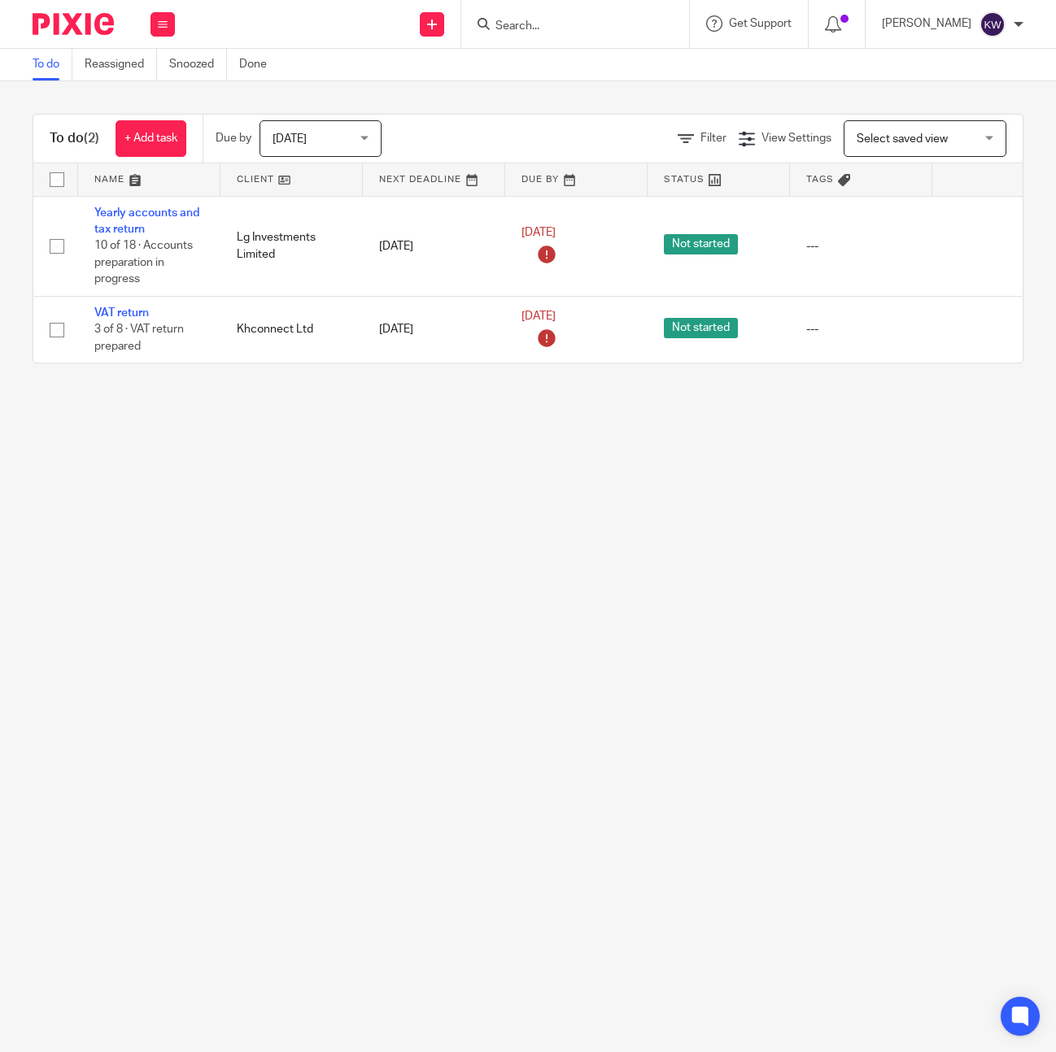
click at [647, 10] on div at bounding box center [575, 24] width 228 height 48
click at [622, 35] on div at bounding box center [575, 24] width 228 height 48
click at [619, 28] on input "Search" at bounding box center [567, 27] width 146 height 15
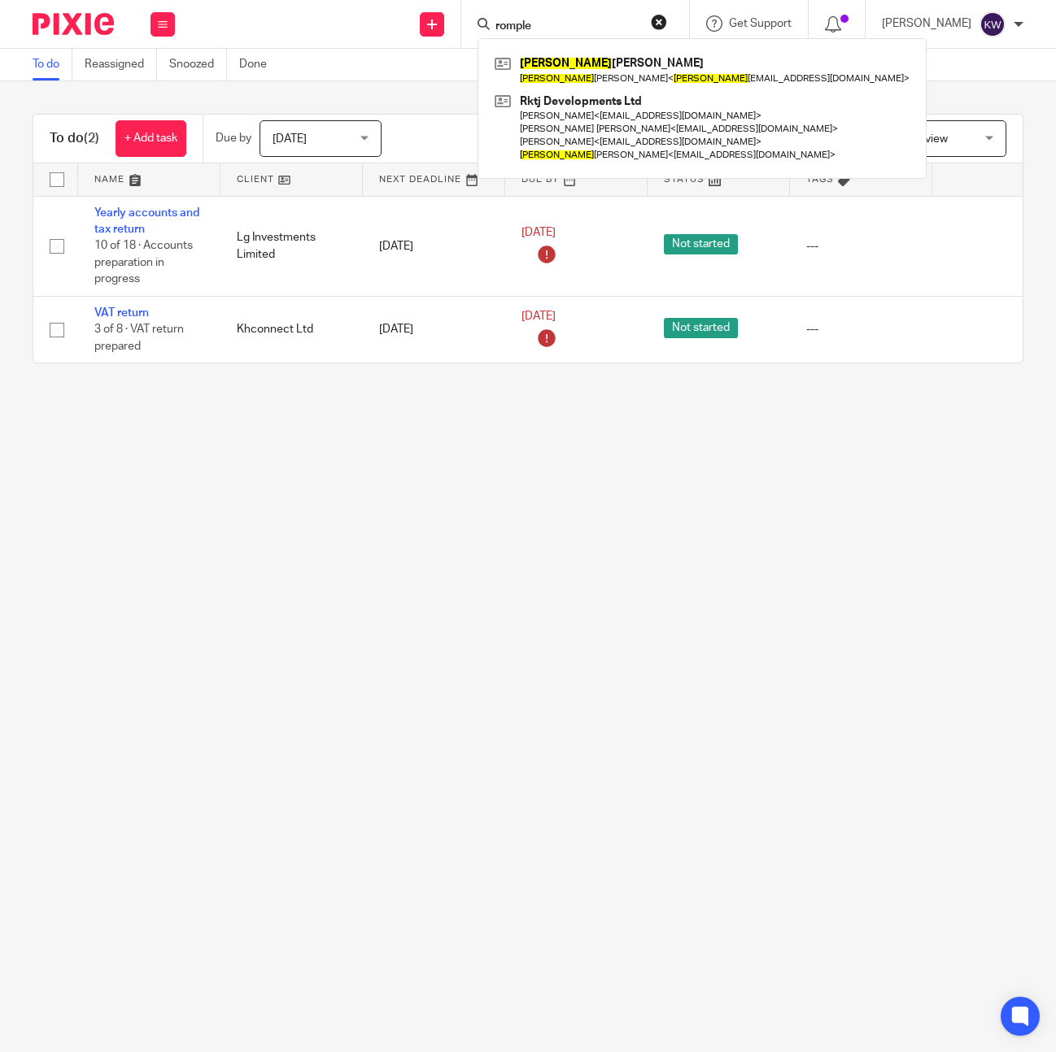
type input "romple"
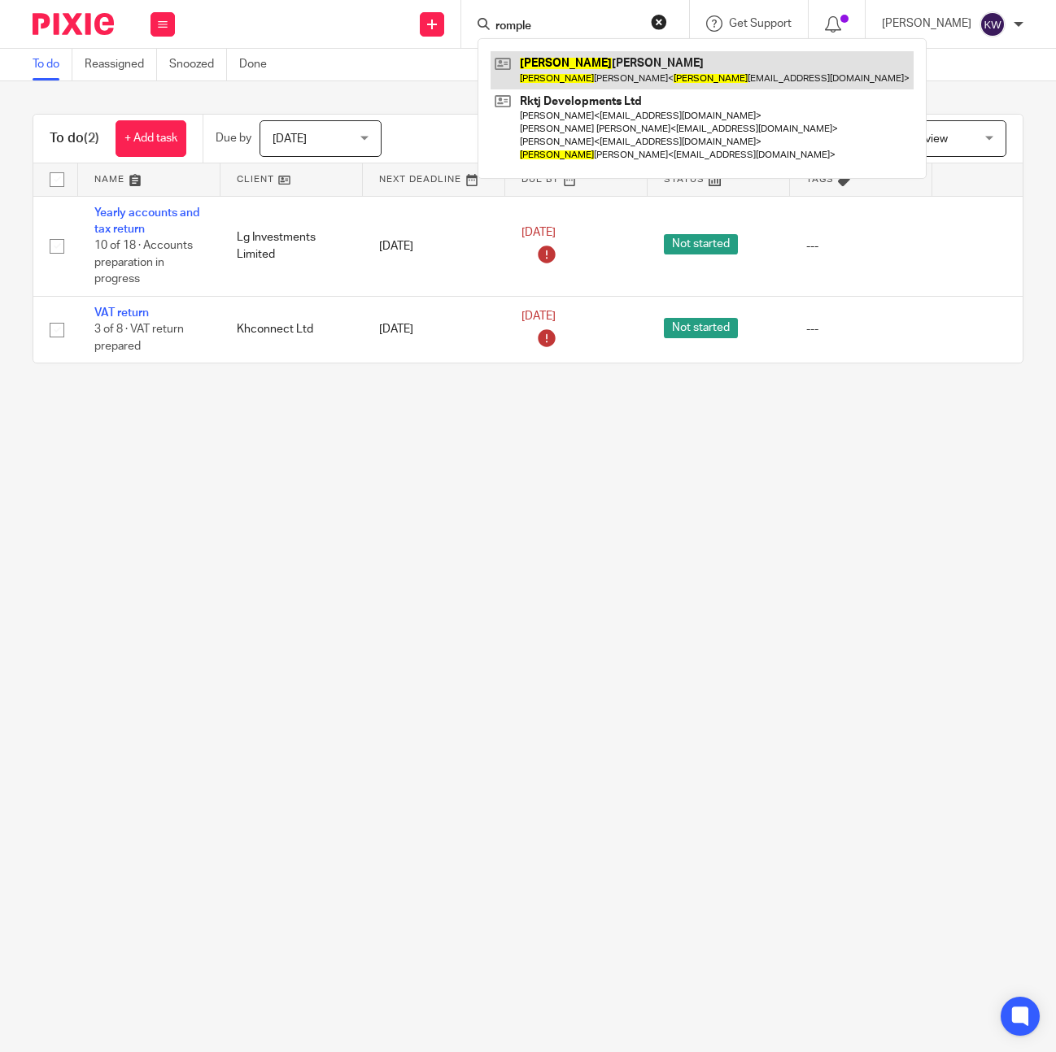
click at [589, 72] on link at bounding box center [701, 69] width 423 height 37
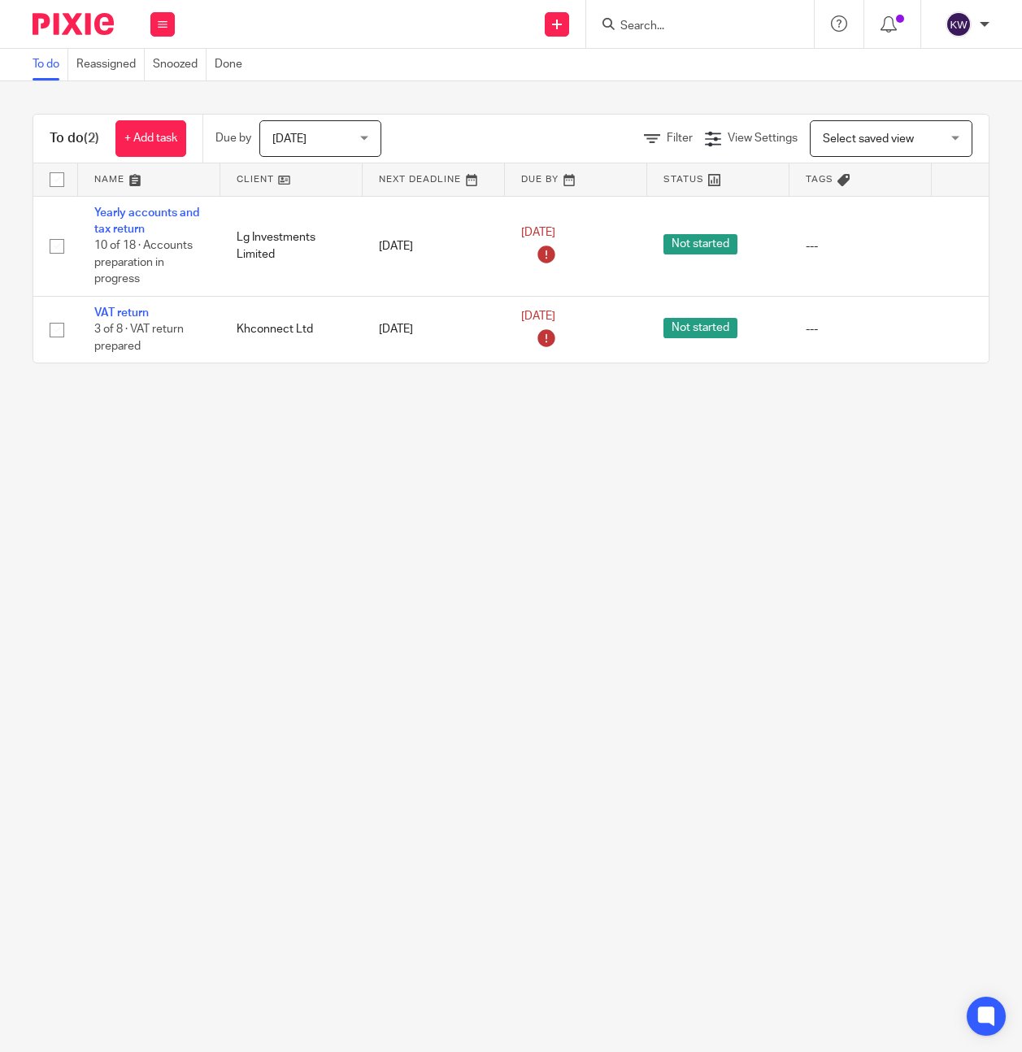
click at [660, 20] on input "Search" at bounding box center [692, 27] width 146 height 15
click at [656, 25] on input "Search" at bounding box center [692, 27] width 146 height 15
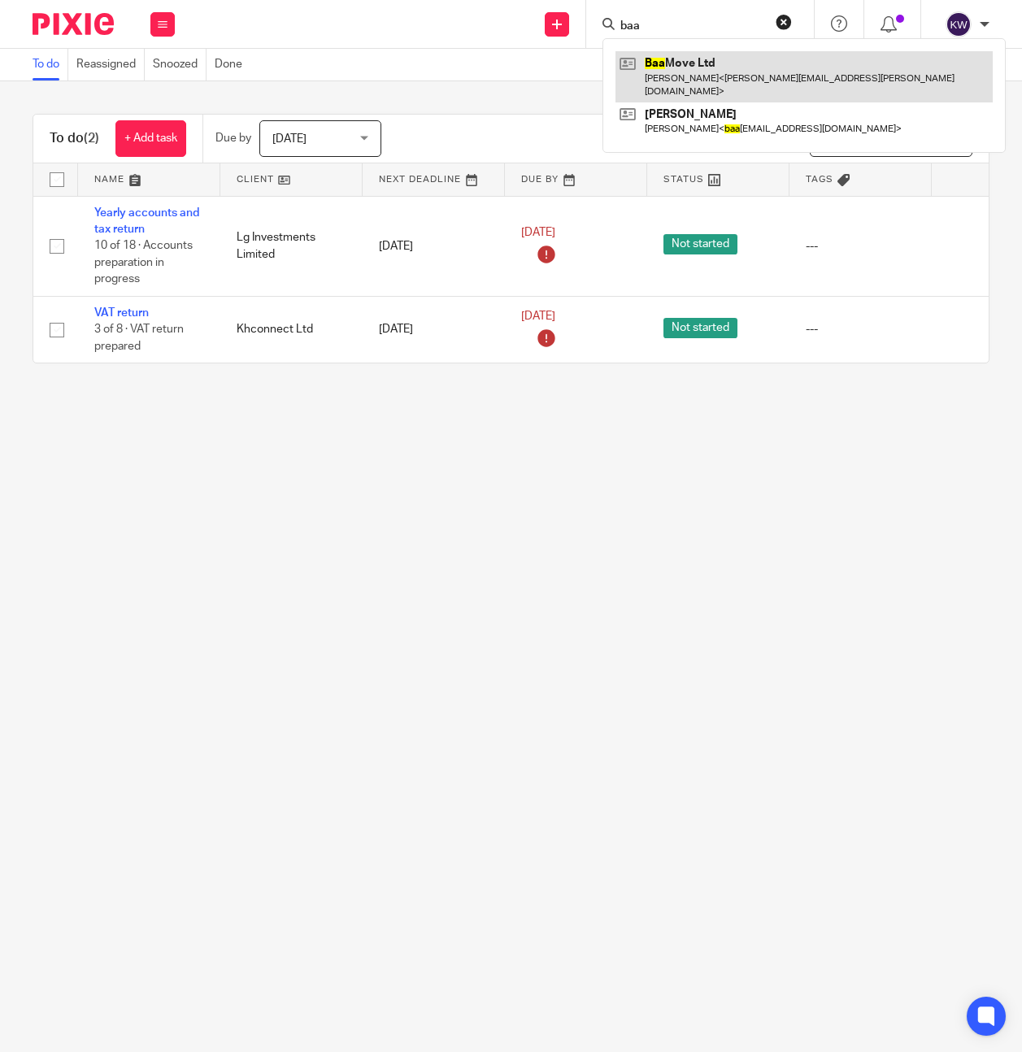
type input "baa"
click at [682, 64] on link at bounding box center [804, 76] width 377 height 50
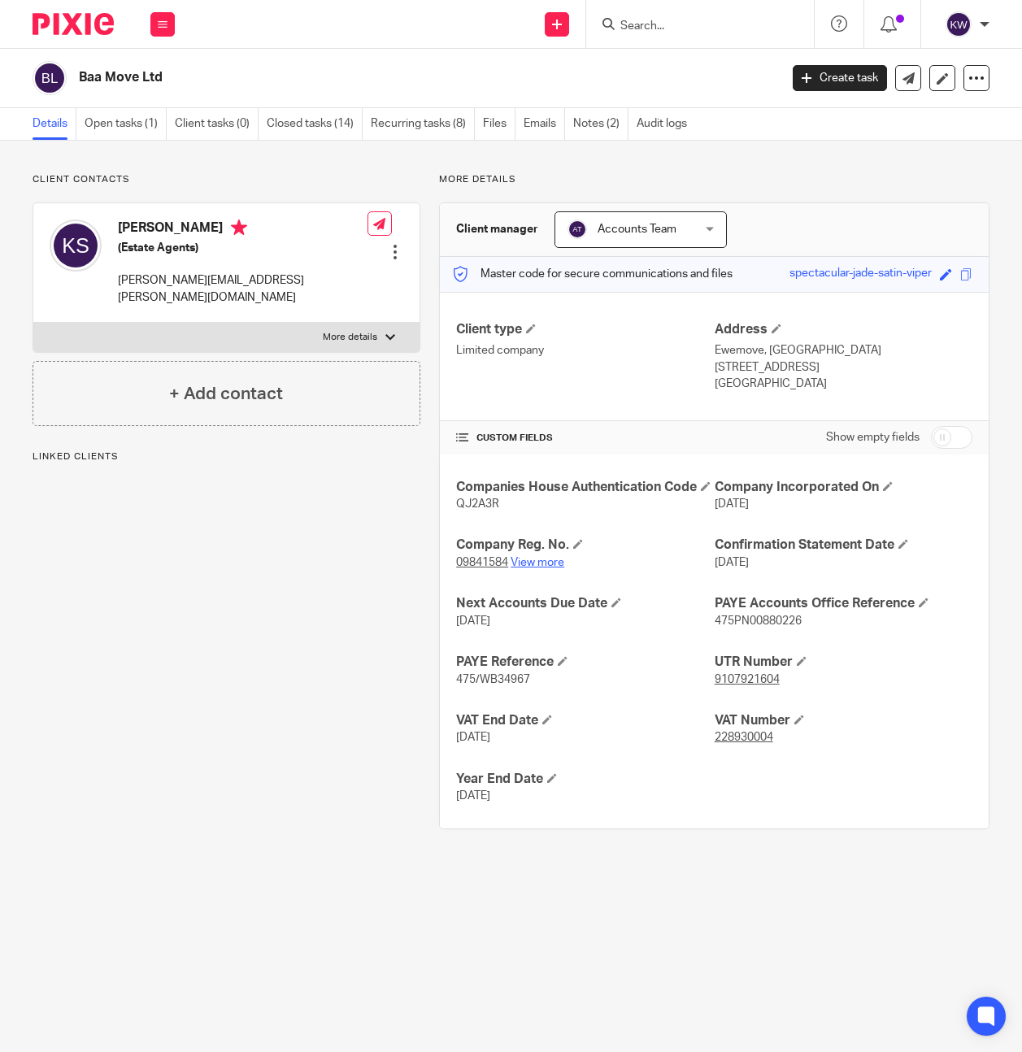
click at [546, 569] on link "View more" at bounding box center [538, 562] width 54 height 11
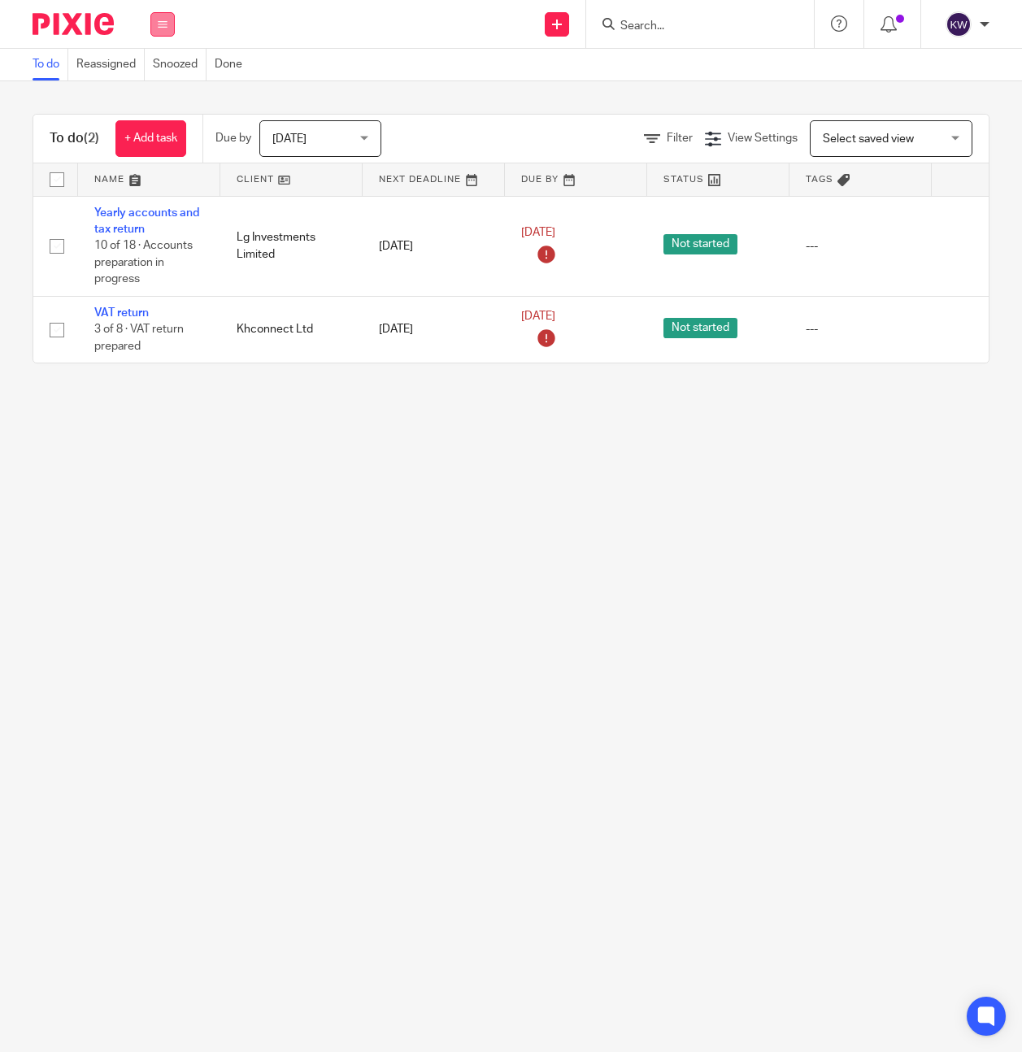
click at [164, 28] on icon at bounding box center [163, 25] width 10 height 10
click at [159, 150] on link "Team" at bounding box center [154, 147] width 27 height 11
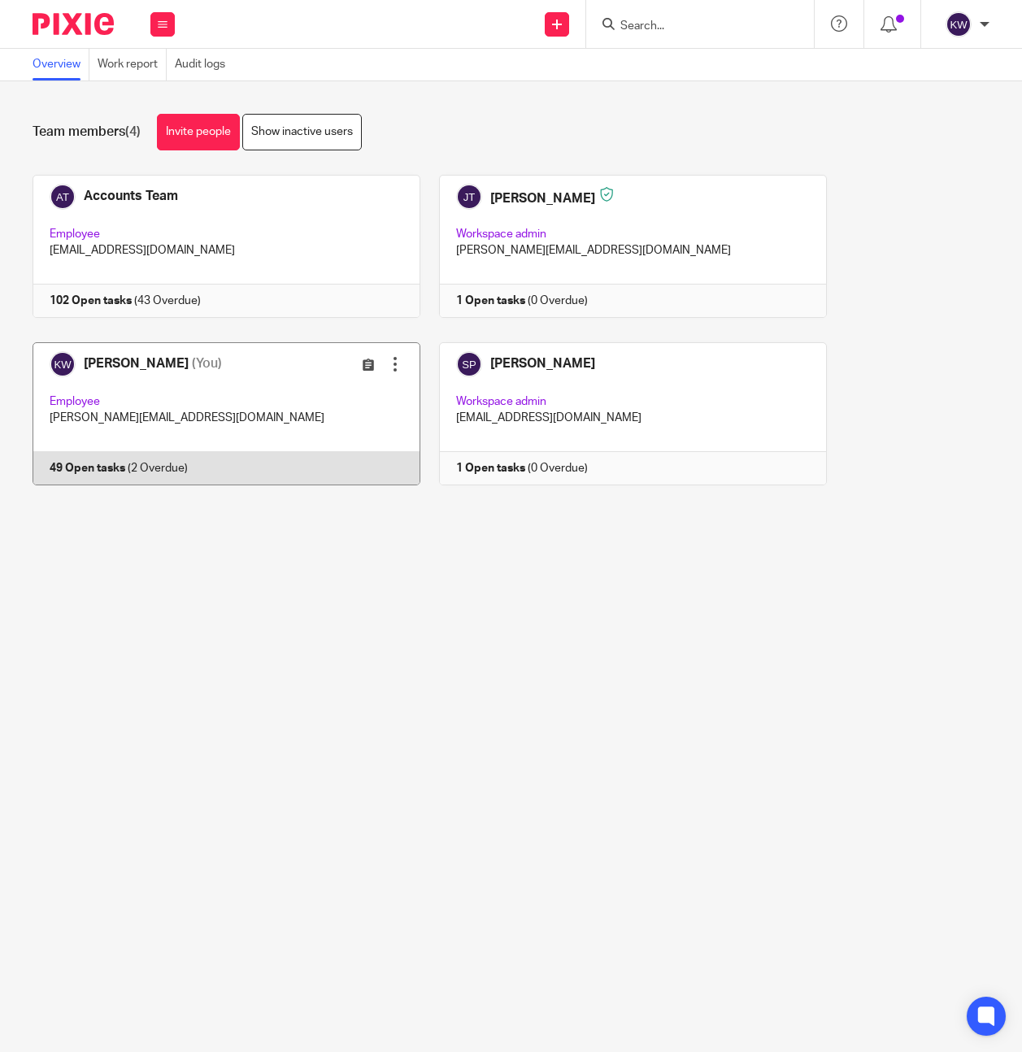
click at [244, 422] on link at bounding box center [217, 413] width 407 height 143
click at [233, 407] on link at bounding box center [217, 413] width 407 height 143
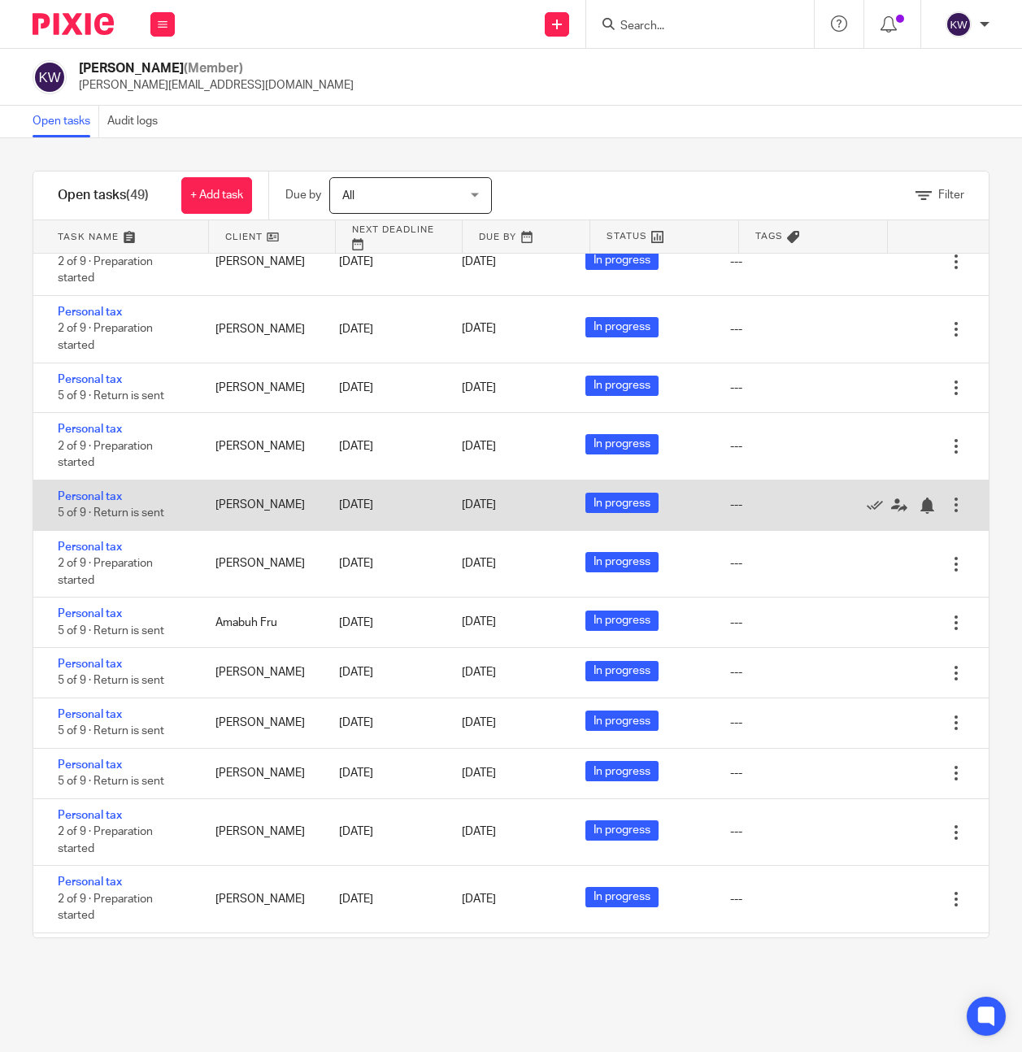
scroll to position [2376, 0]
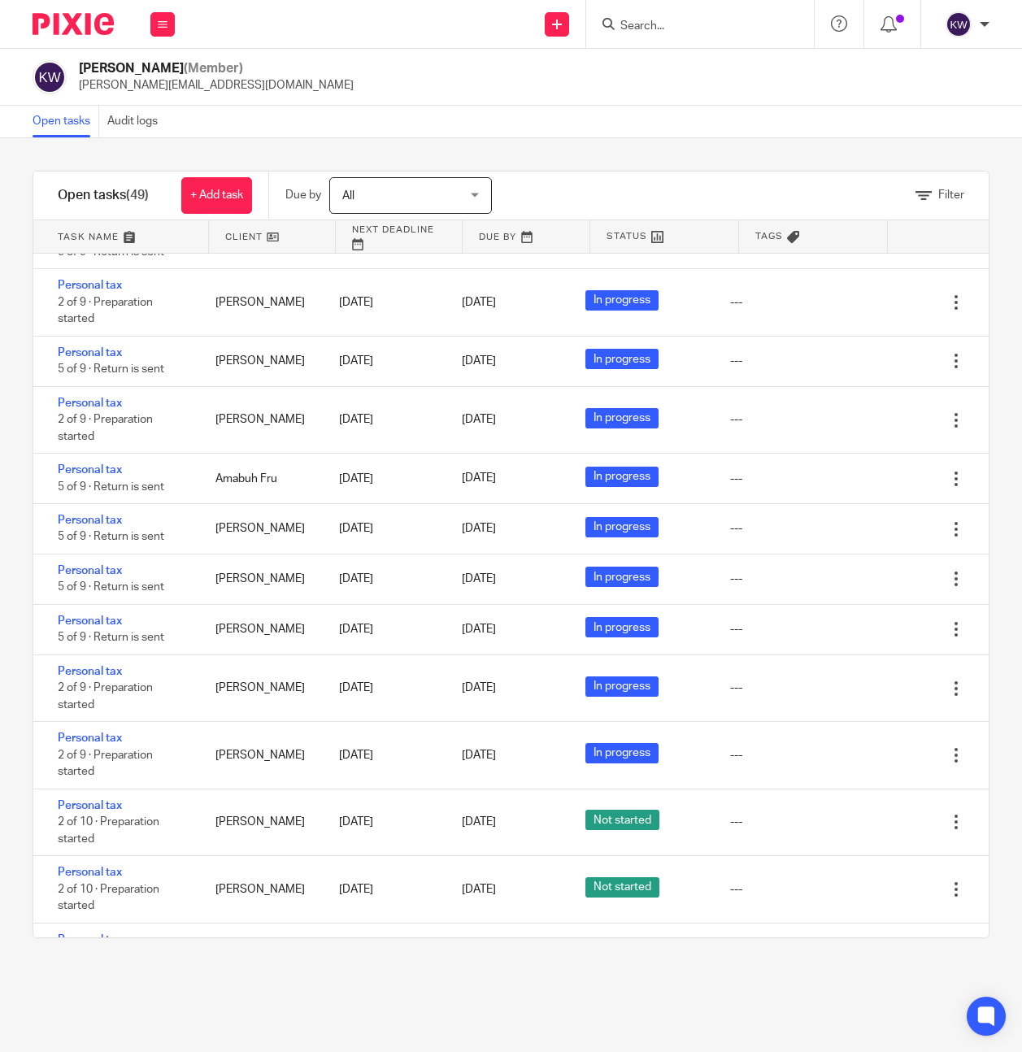
click at [661, 12] on div at bounding box center [700, 24] width 228 height 48
click at [661, 16] on form at bounding box center [705, 24] width 173 height 20
click at [657, 28] on input "Search" at bounding box center [692, 27] width 146 height 15
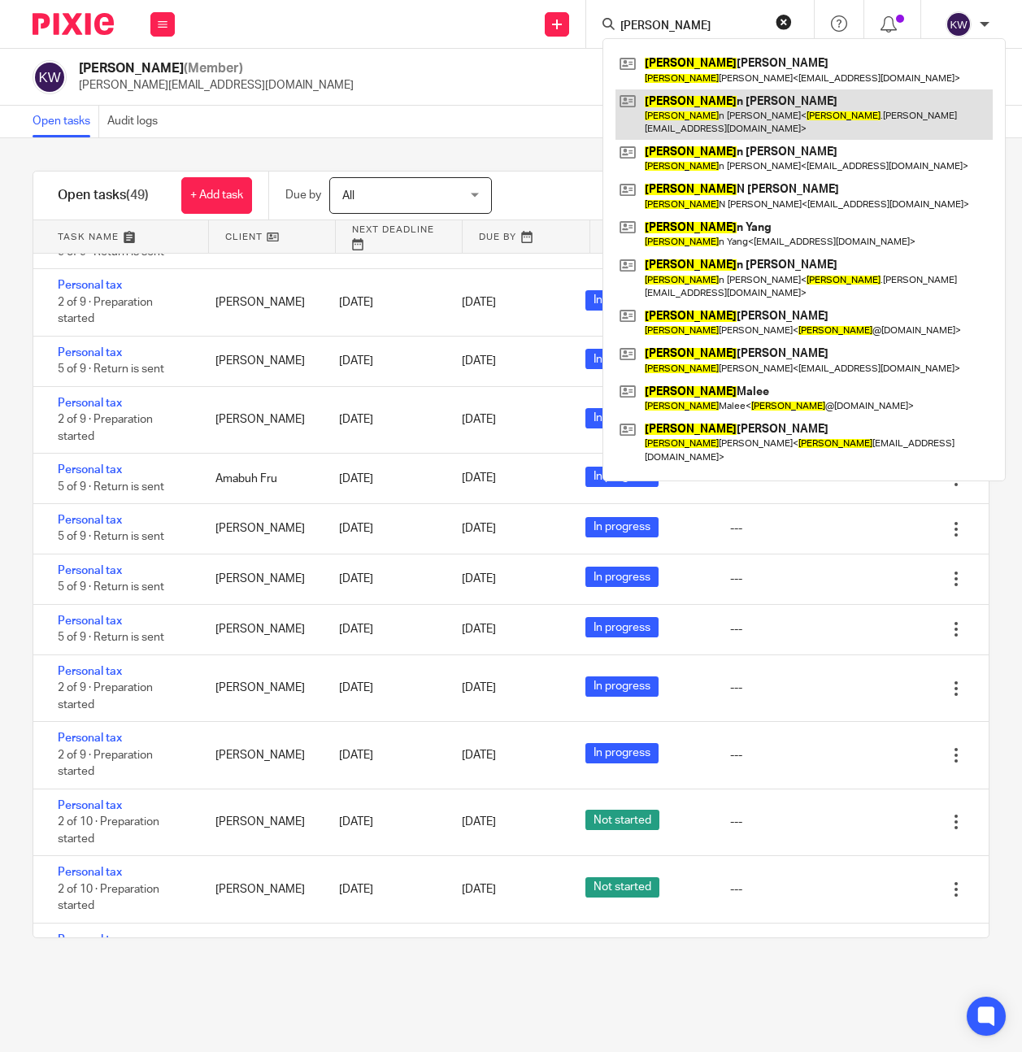
type input "steve"
click at [674, 108] on link at bounding box center [804, 114] width 377 height 50
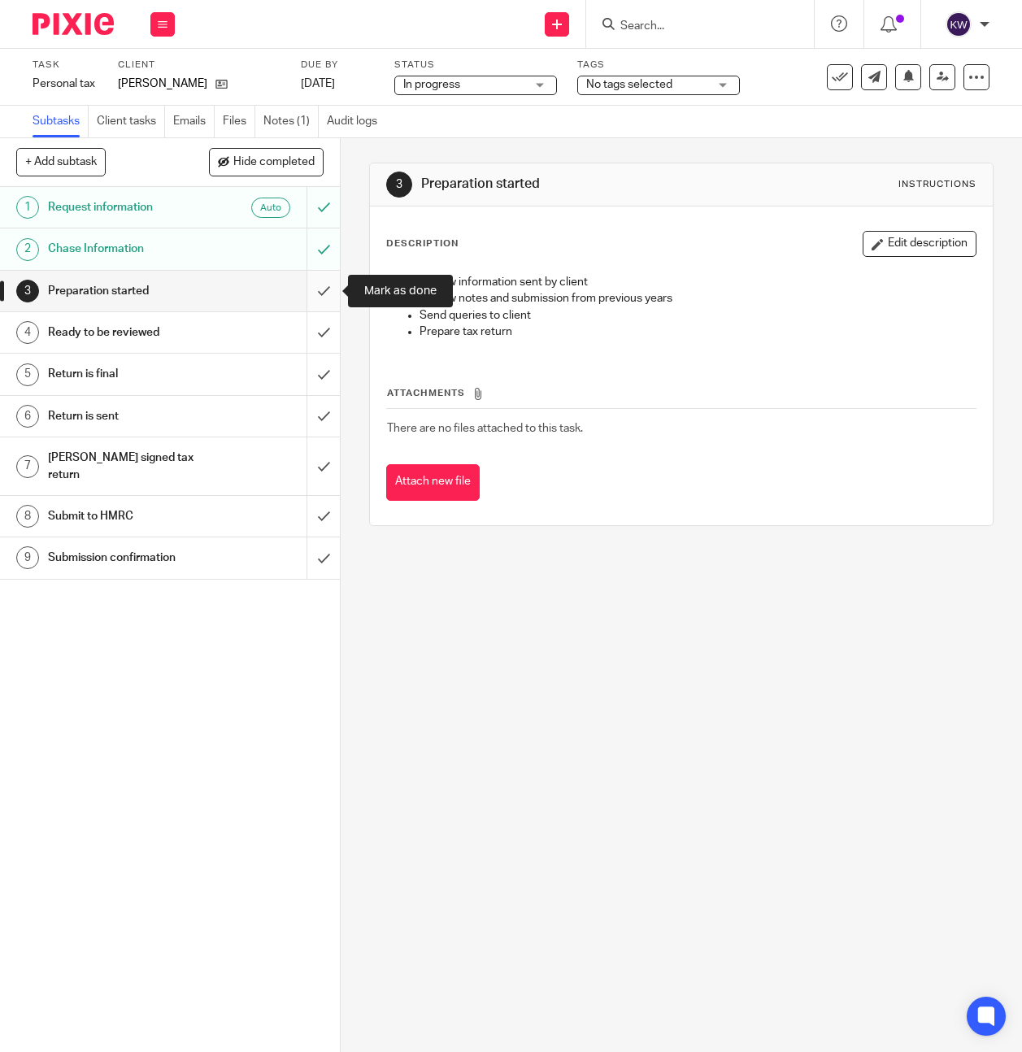
click at [328, 292] on input "submit" at bounding box center [170, 291] width 340 height 41
click at [326, 327] on input "submit" at bounding box center [170, 332] width 340 height 41
click at [325, 294] on input "submit" at bounding box center [170, 291] width 340 height 41
click at [325, 333] on input "submit" at bounding box center [170, 332] width 340 height 41
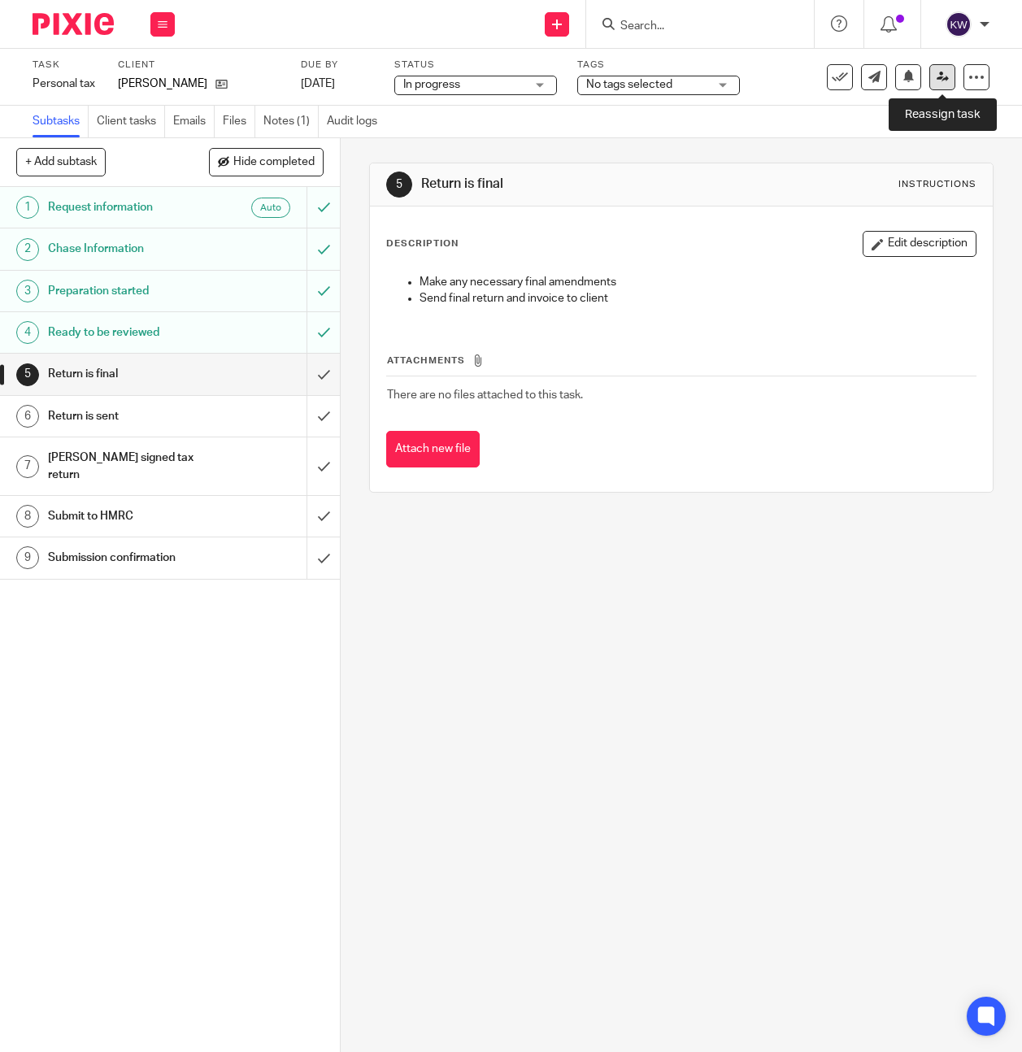
click at [937, 77] on icon at bounding box center [943, 77] width 12 height 12
click at [937, 76] on icon at bounding box center [943, 77] width 12 height 12
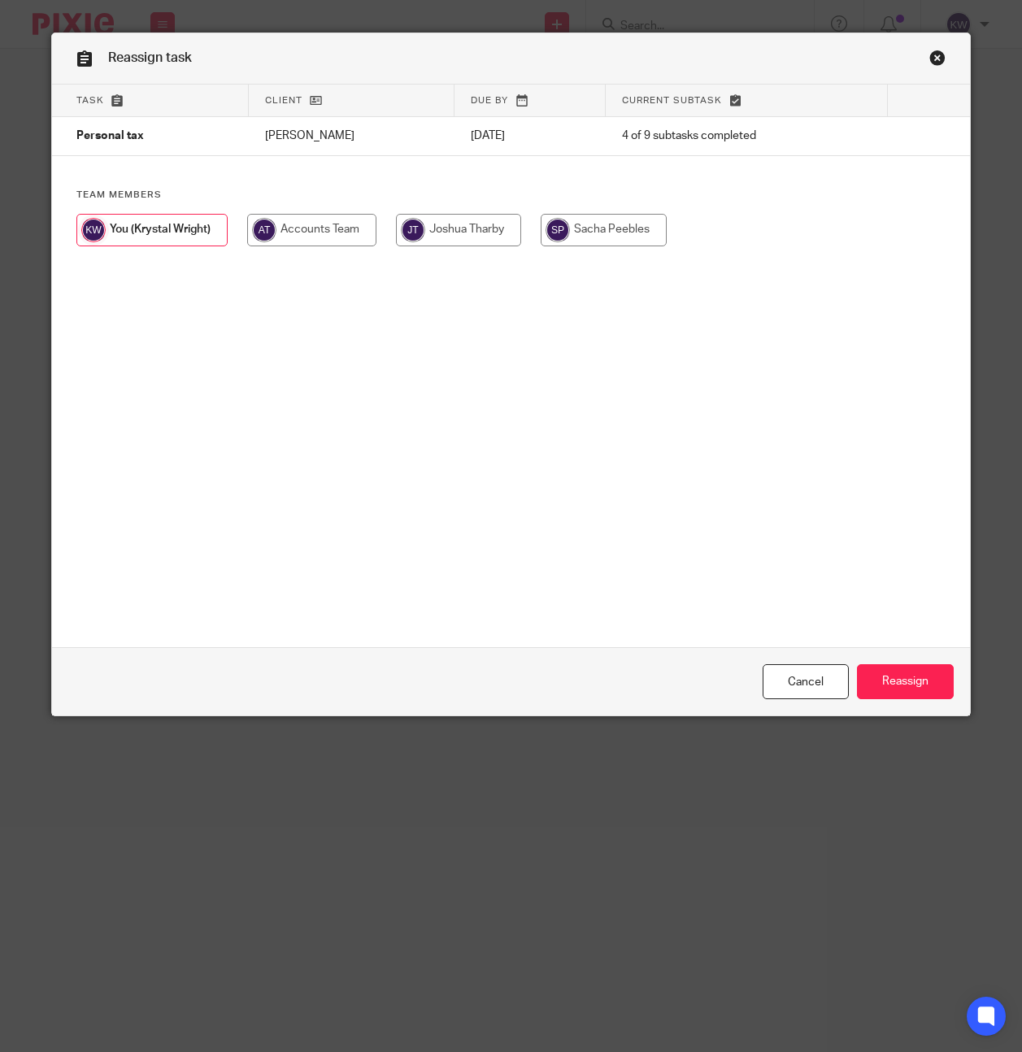
click at [475, 228] on input "radio" at bounding box center [458, 230] width 125 height 33
radio input "true"
click at [912, 673] on input "Reassign" at bounding box center [905, 681] width 97 height 35
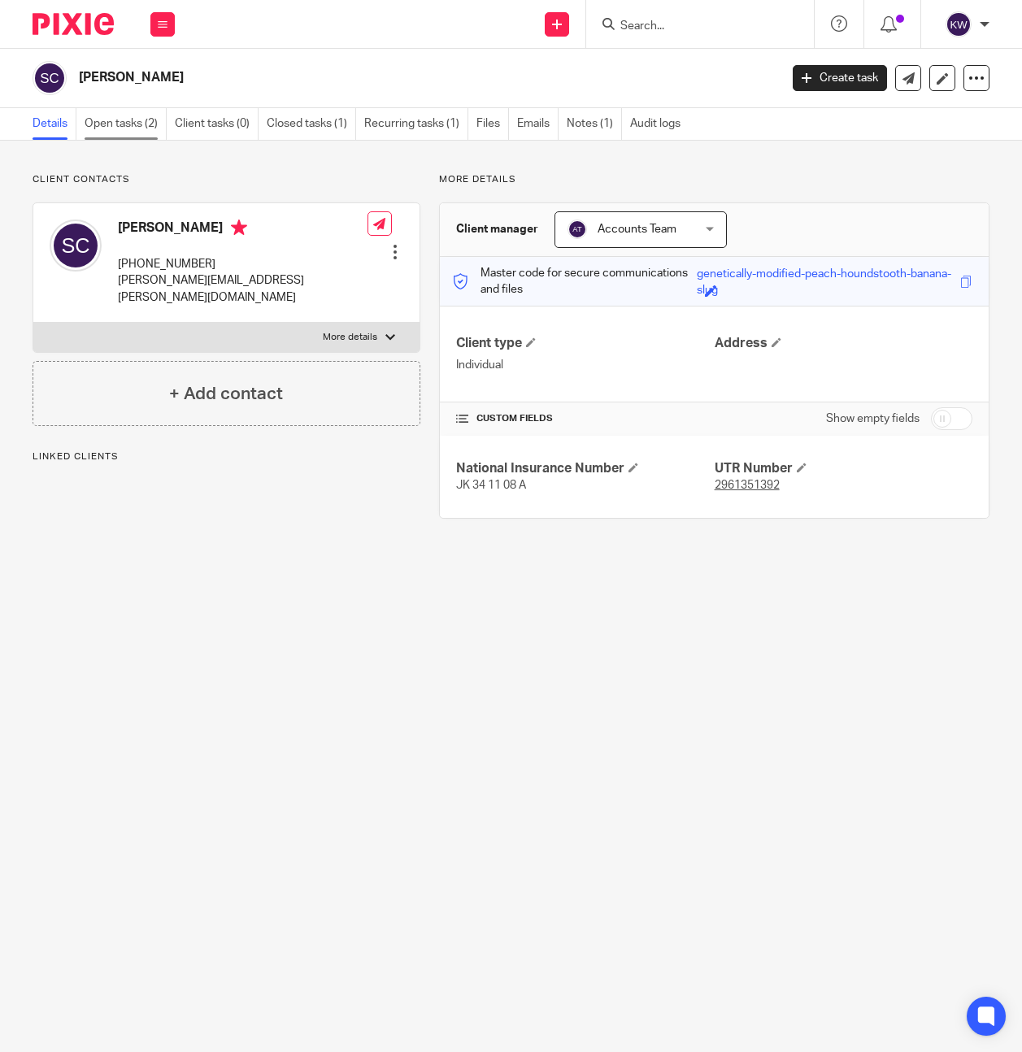
click at [135, 132] on link "Open tasks (2)" at bounding box center [126, 124] width 82 height 32
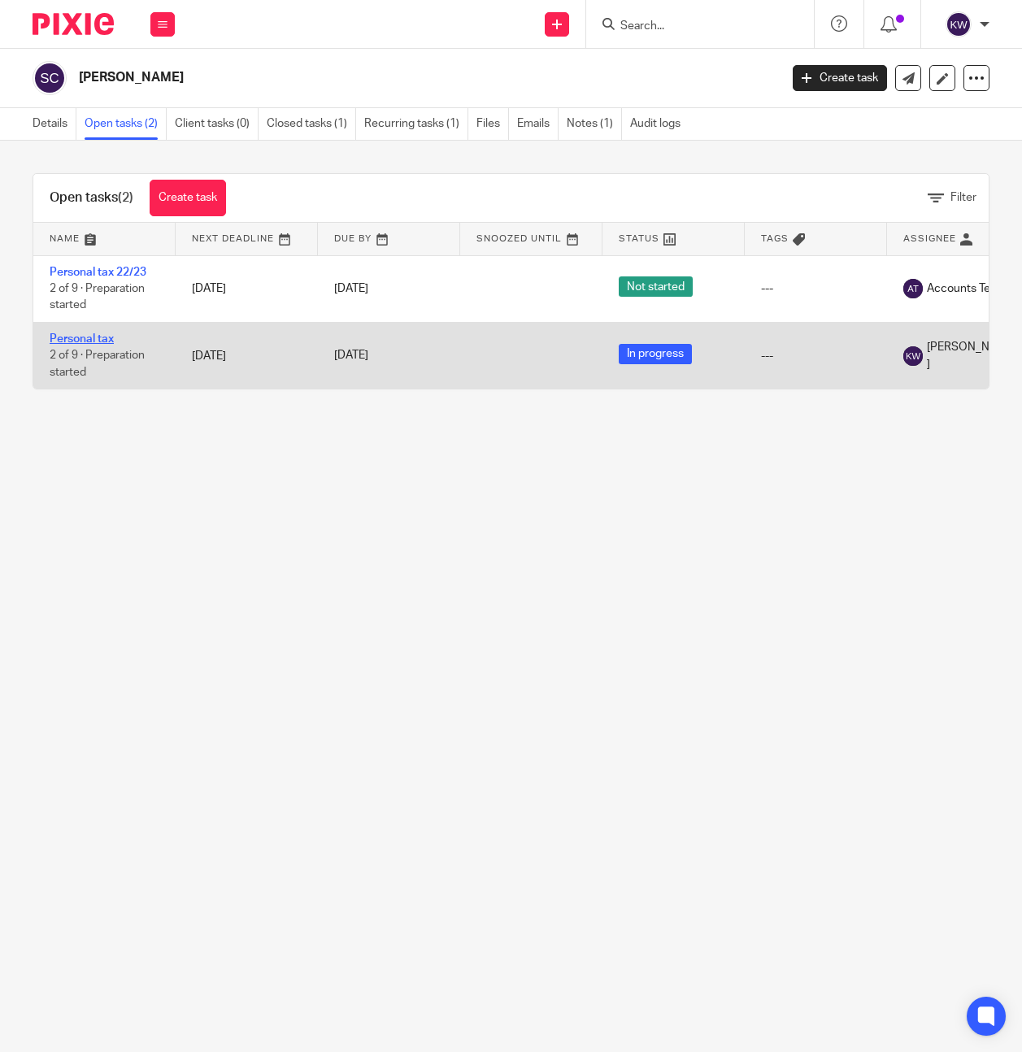
click at [102, 338] on link "Personal tax" at bounding box center [82, 338] width 64 height 11
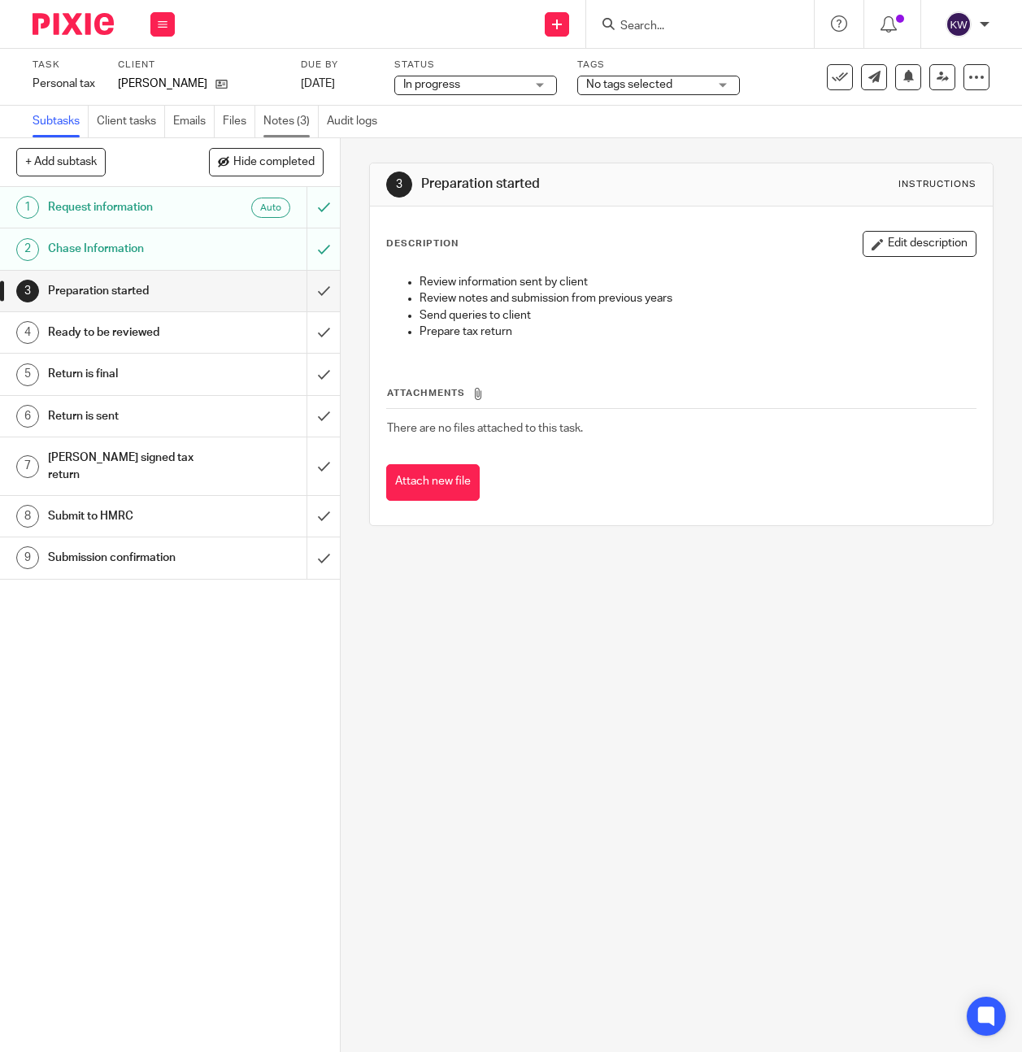
click at [292, 124] on link "Notes (3)" at bounding box center [291, 122] width 55 height 32
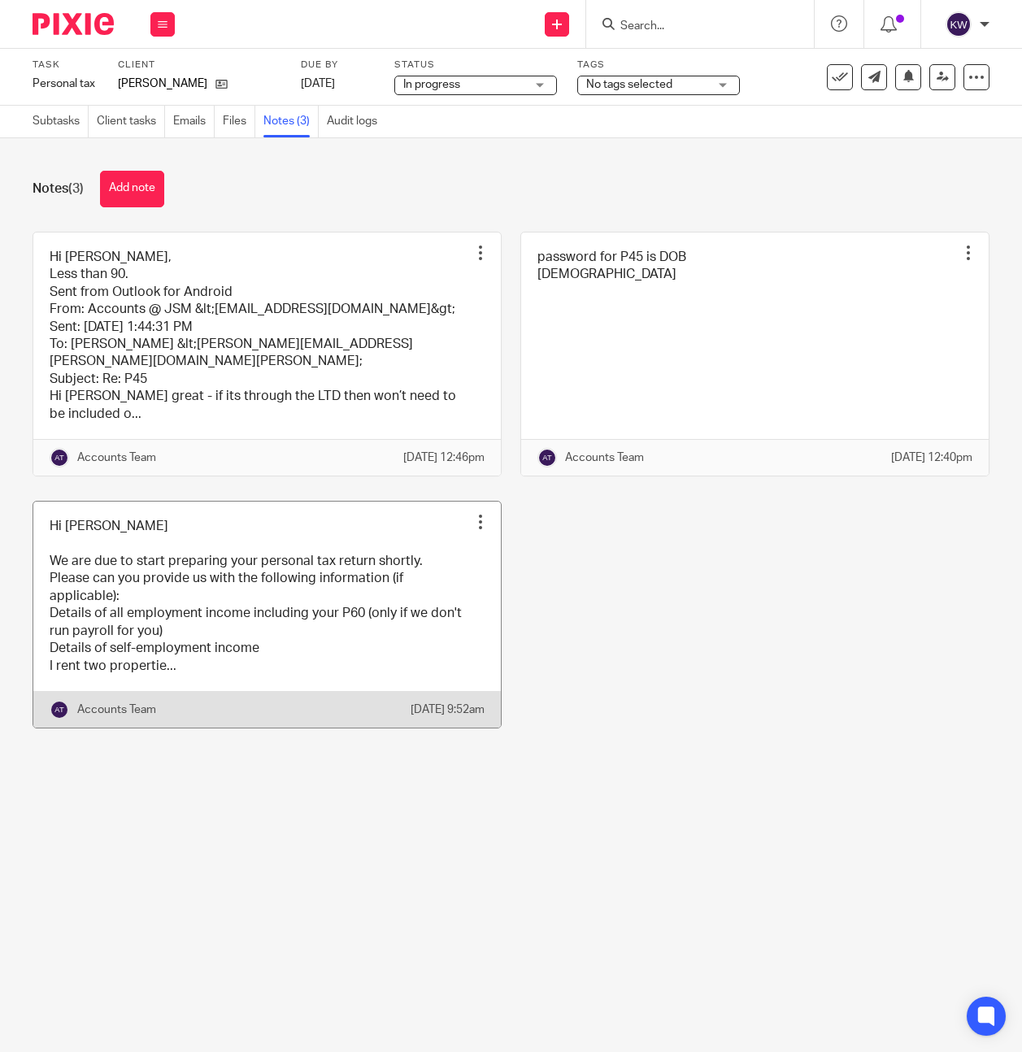
click at [322, 594] on link at bounding box center [267, 615] width 468 height 226
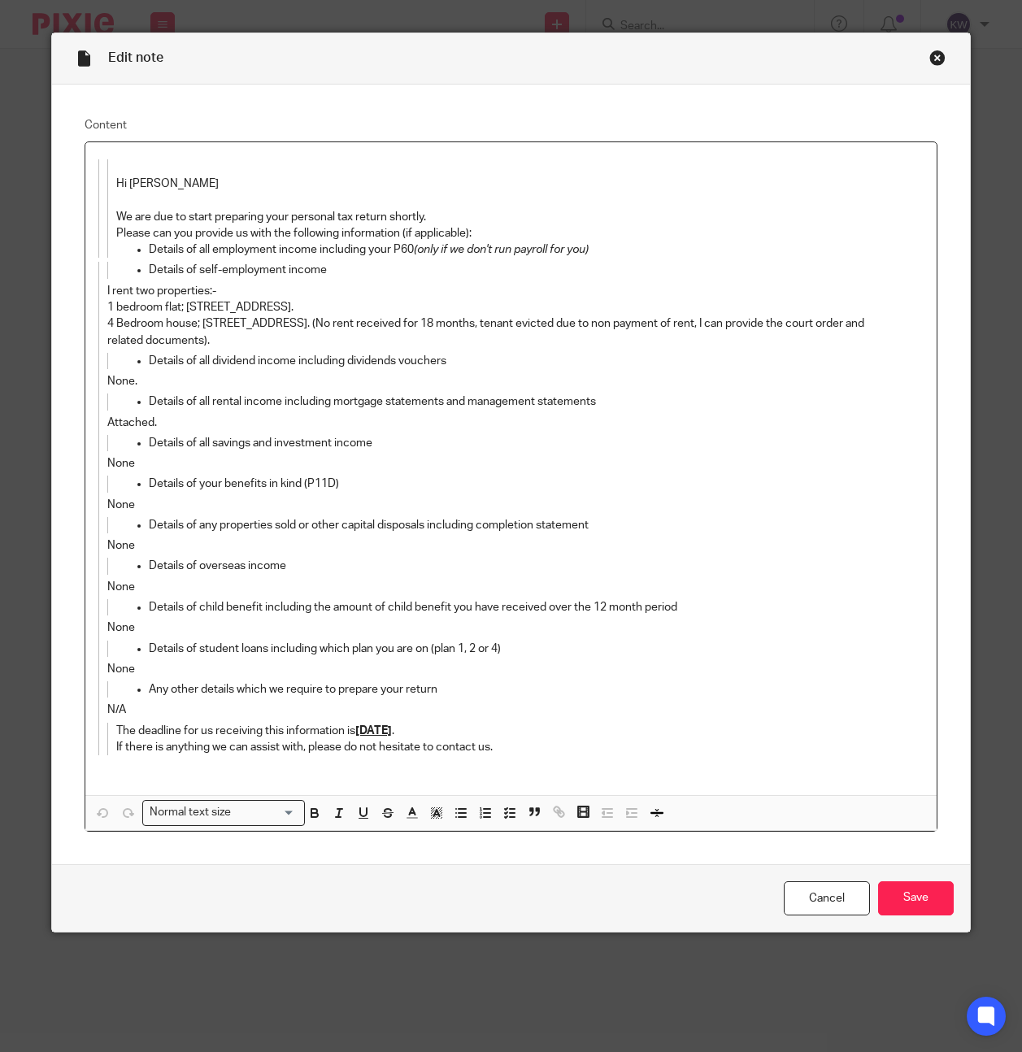
click at [940, 54] on div "Close this dialog window" at bounding box center [938, 58] width 16 height 16
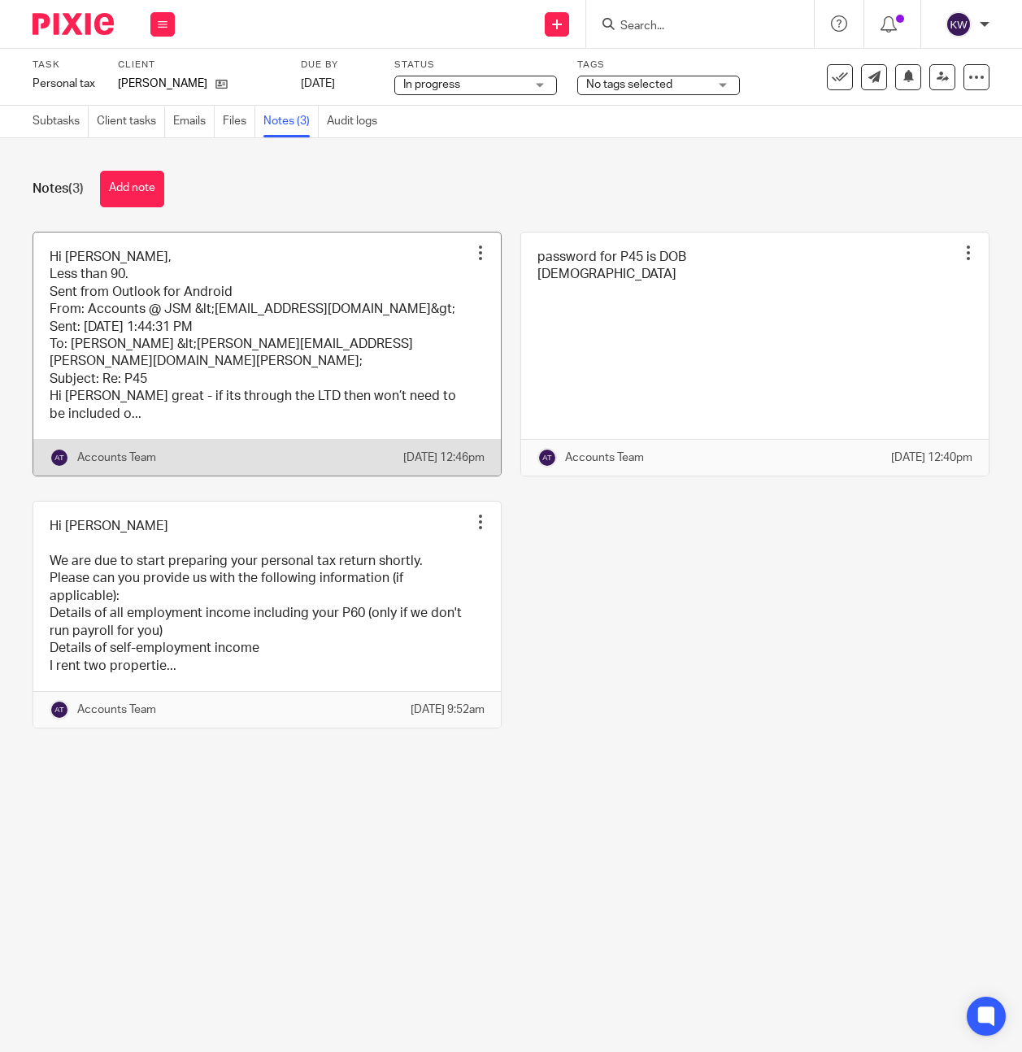
click at [314, 381] on link at bounding box center [267, 354] width 468 height 243
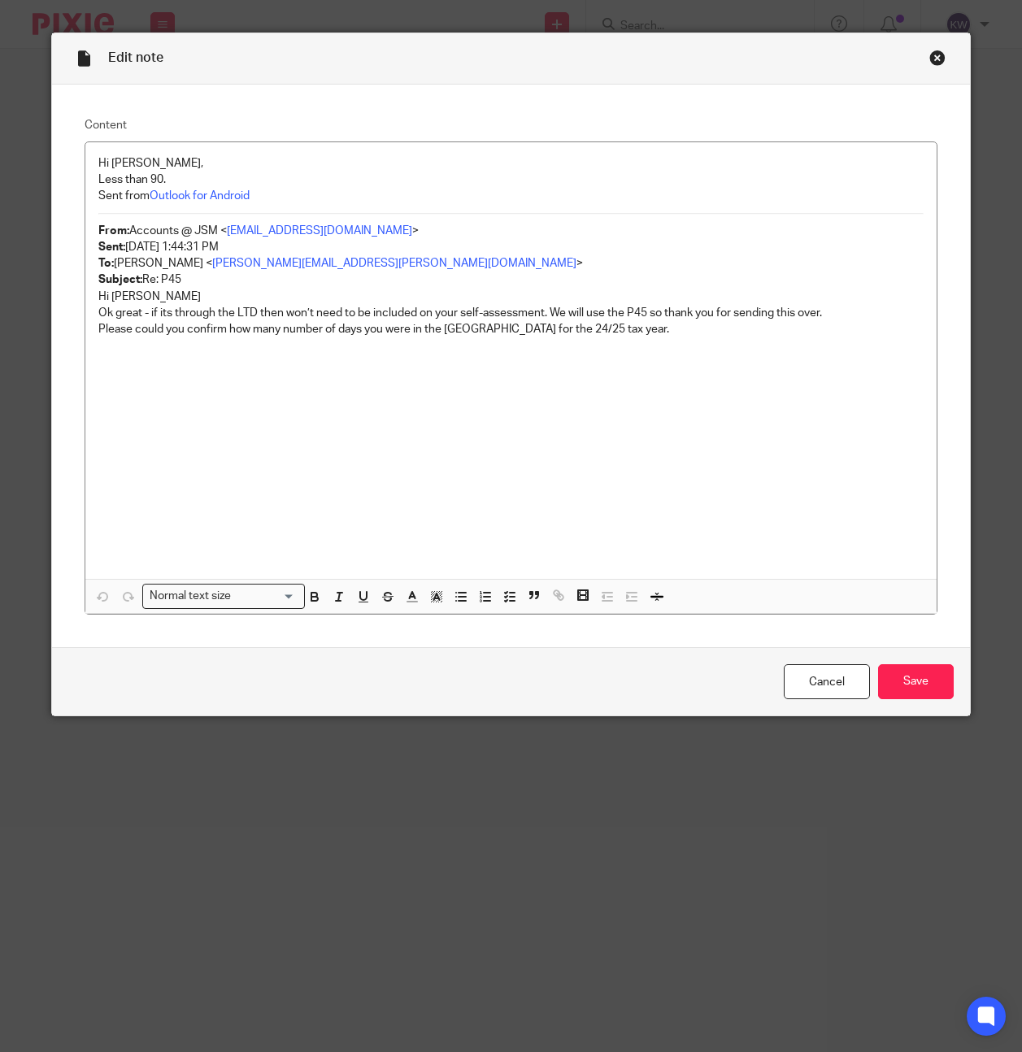
click at [930, 54] on div "Close this dialog window" at bounding box center [938, 58] width 16 height 16
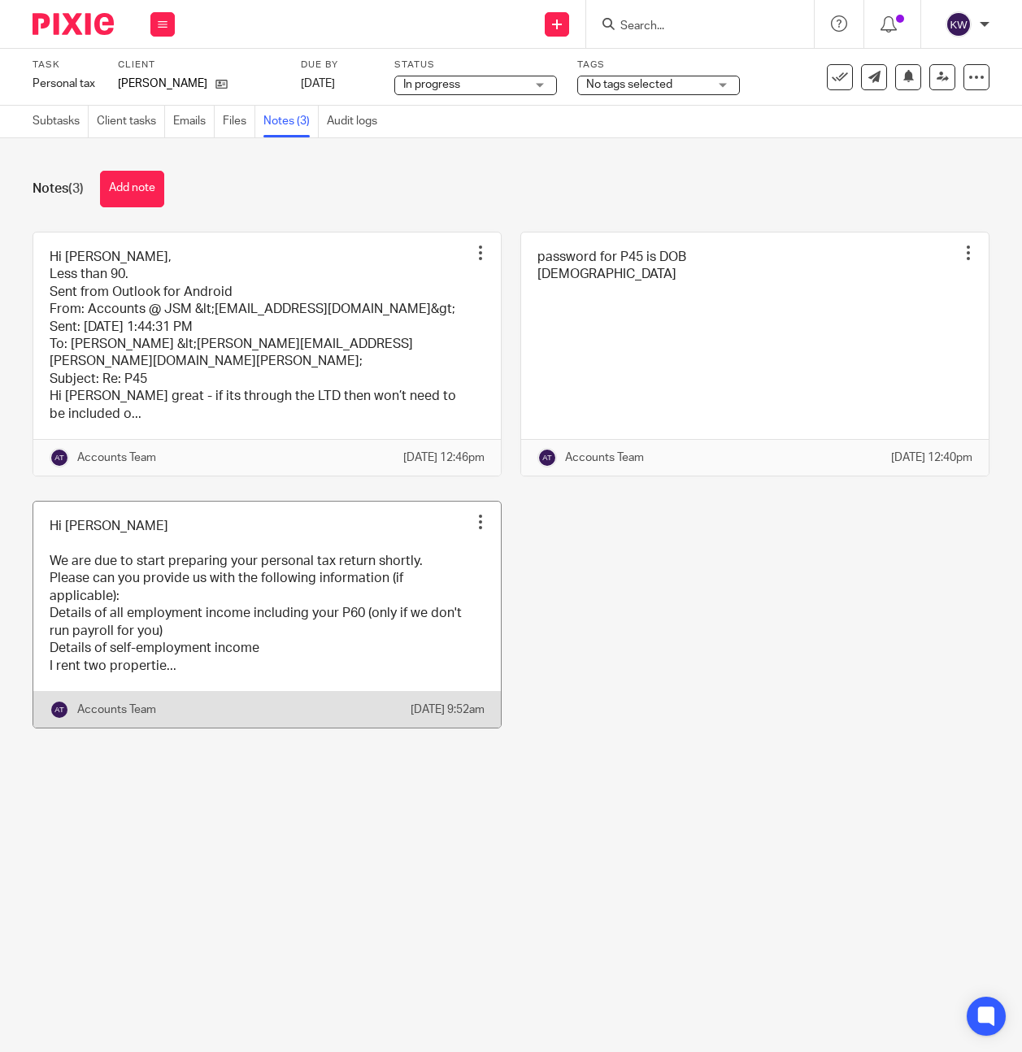
click at [272, 586] on link at bounding box center [267, 615] width 468 height 226
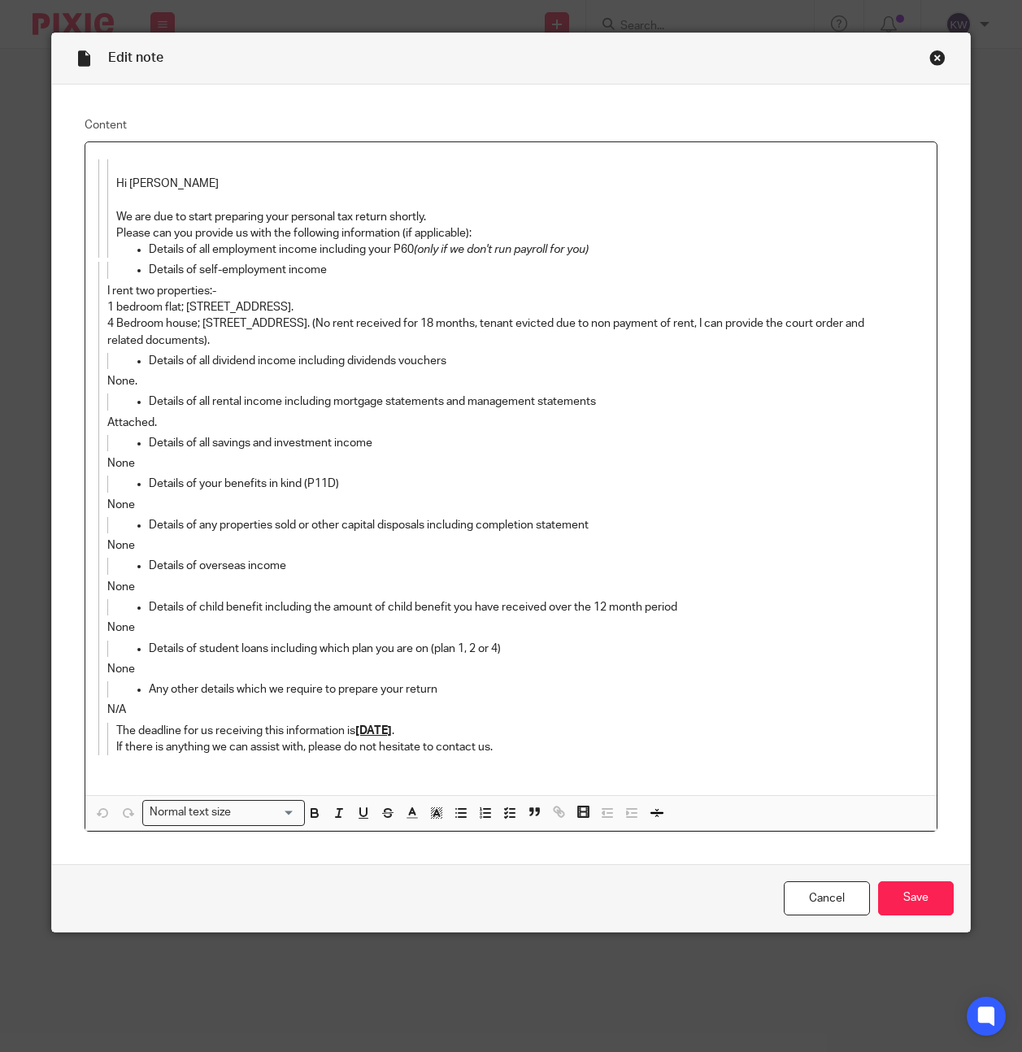
click at [941, 57] on div "Close this dialog window" at bounding box center [938, 58] width 16 height 16
